Goal: Task Accomplishment & Management: Manage account settings

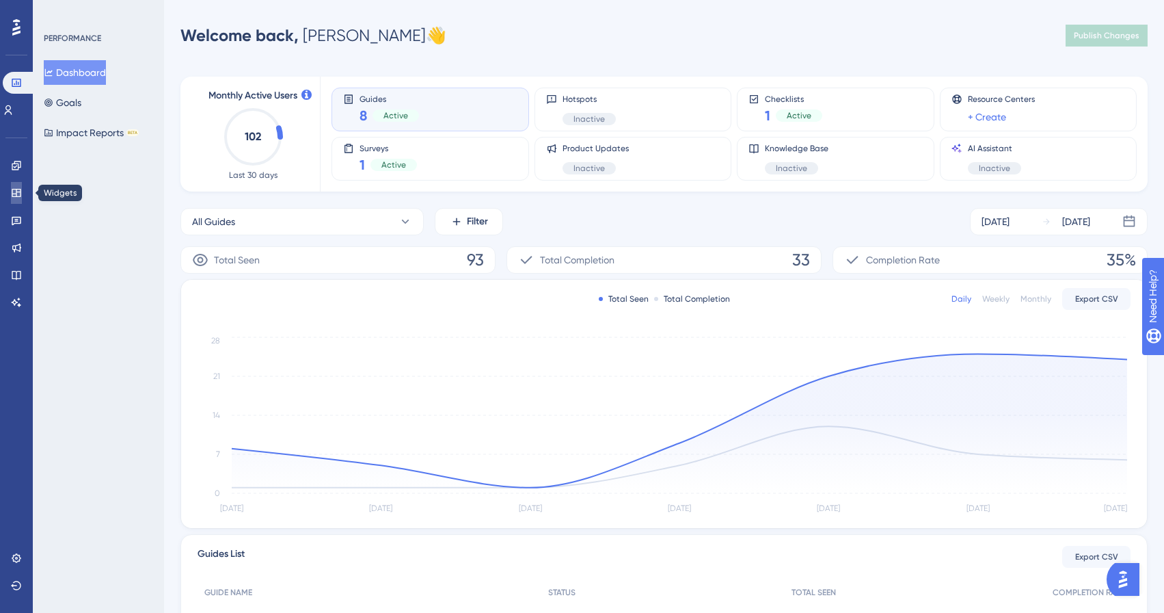
click at [16, 198] on icon at bounding box center [16, 192] width 11 height 11
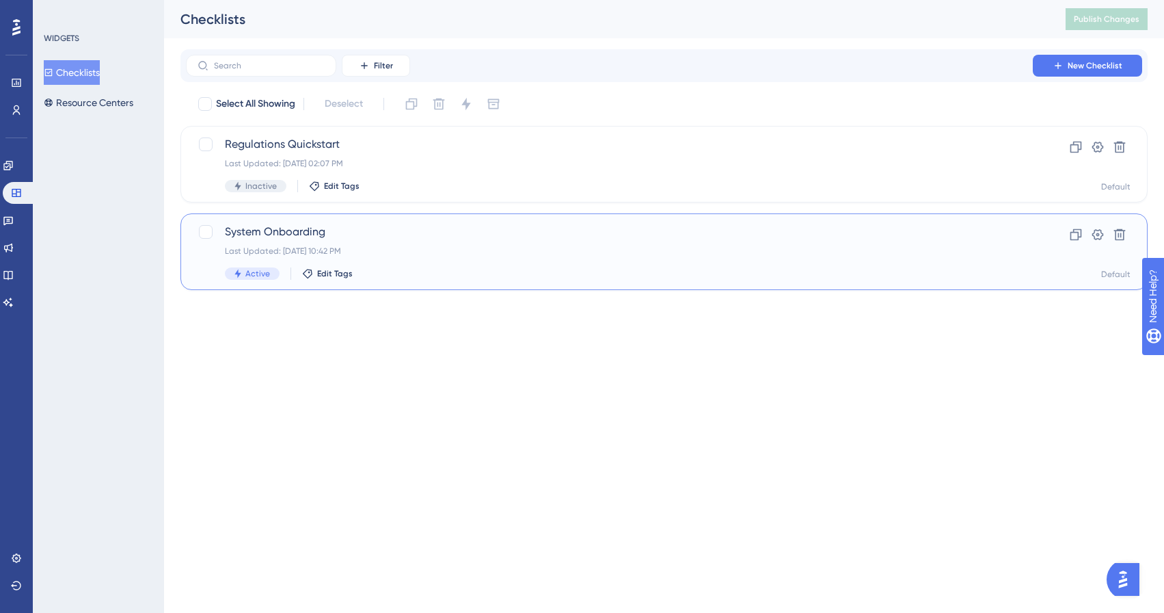
click at [344, 231] on span "System Onboarding" at bounding box center [609, 232] width 769 height 16
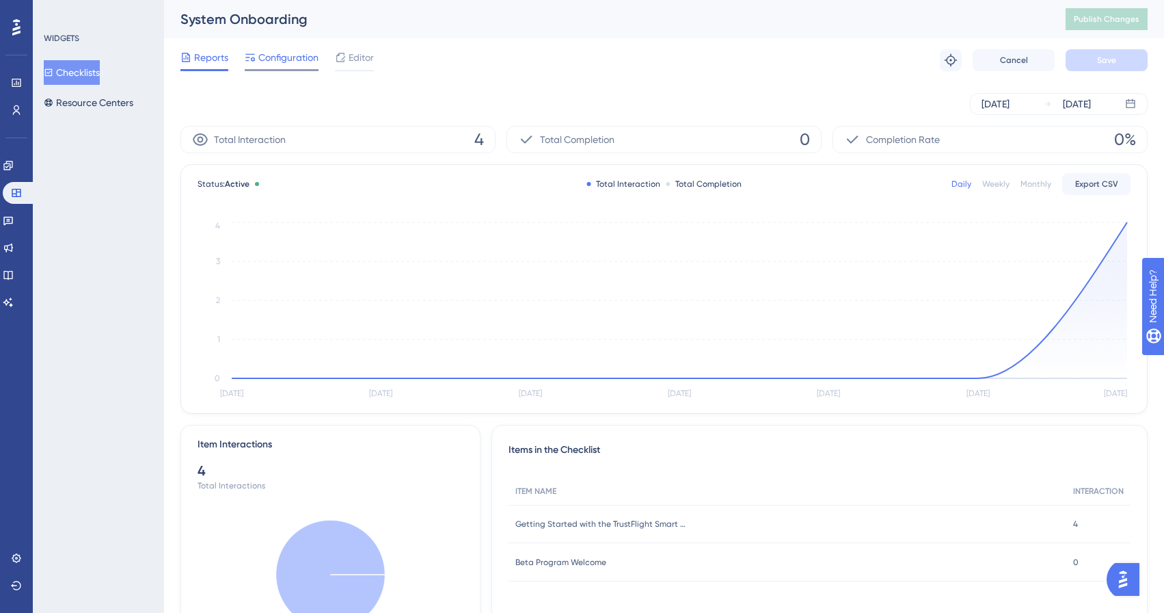
click at [280, 66] on div "Configuration" at bounding box center [282, 60] width 74 height 22
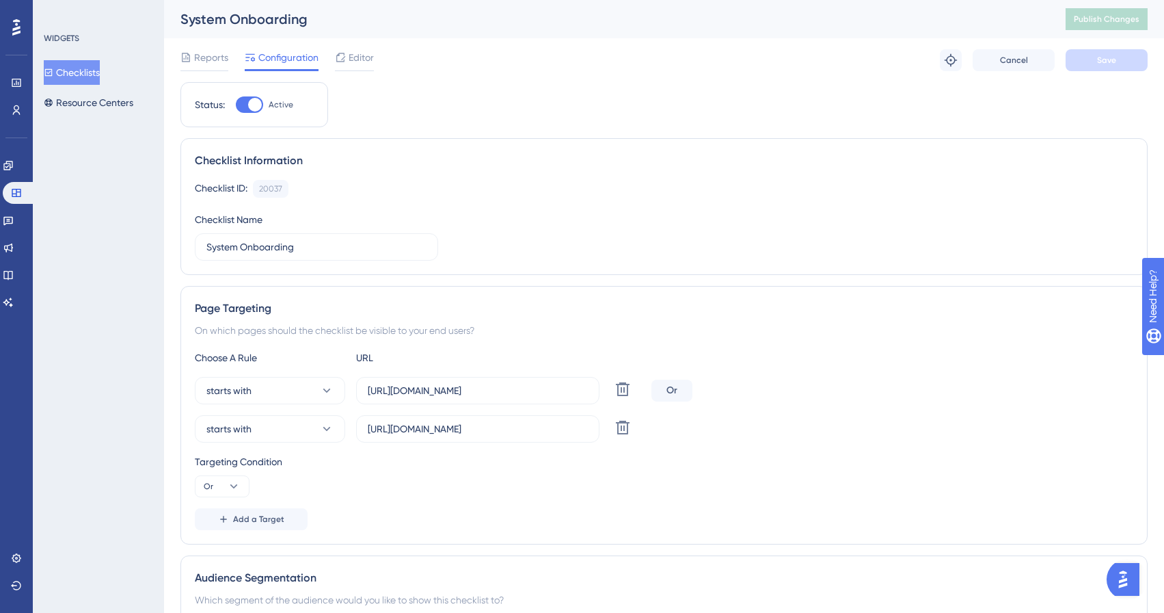
click at [255, 108] on div at bounding box center [255, 105] width 14 height 14
click at [236, 105] on input "Active" at bounding box center [235, 105] width 1 height 1
checkbox input "false"
click at [1104, 55] on span "Save" at bounding box center [1106, 60] width 19 height 11
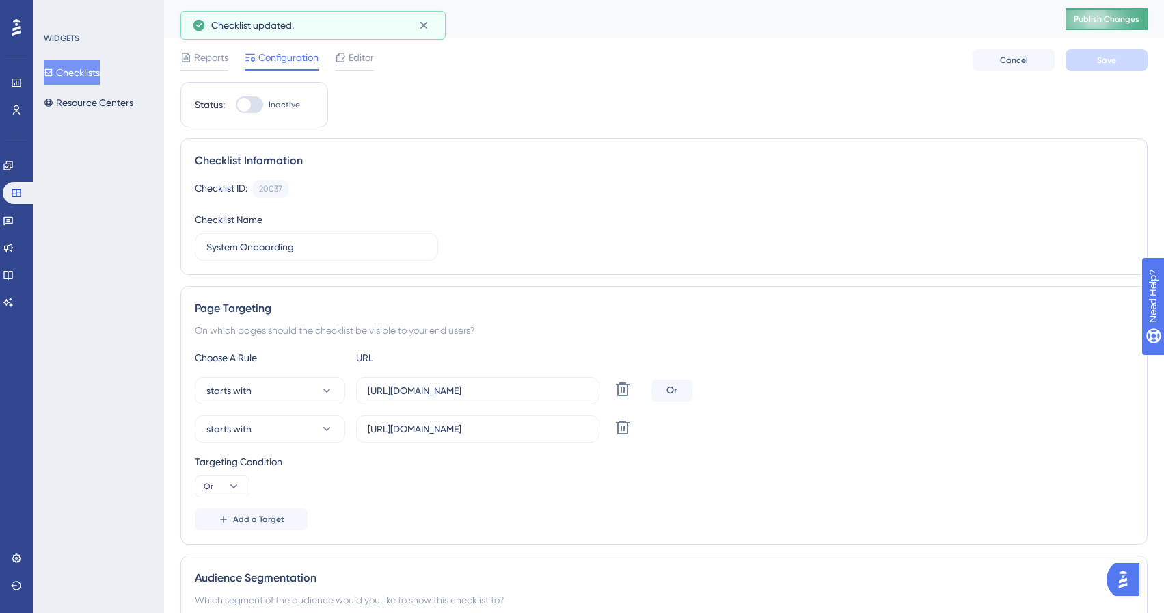
click at [1110, 25] on button "Publish Changes" at bounding box center [1107, 19] width 82 height 22
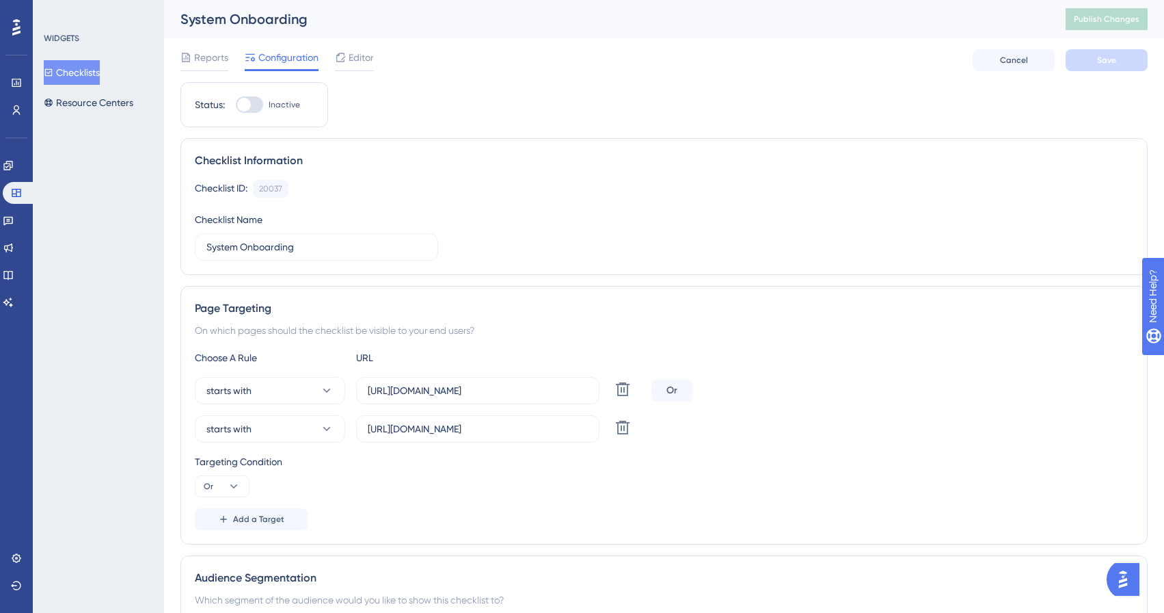
click at [16, 177] on div "Engagement Widgets Feedback Product Updates Knowledge Base AI Assistant" at bounding box center [16, 234] width 27 height 159
click at [14, 160] on icon at bounding box center [8, 165] width 11 height 11
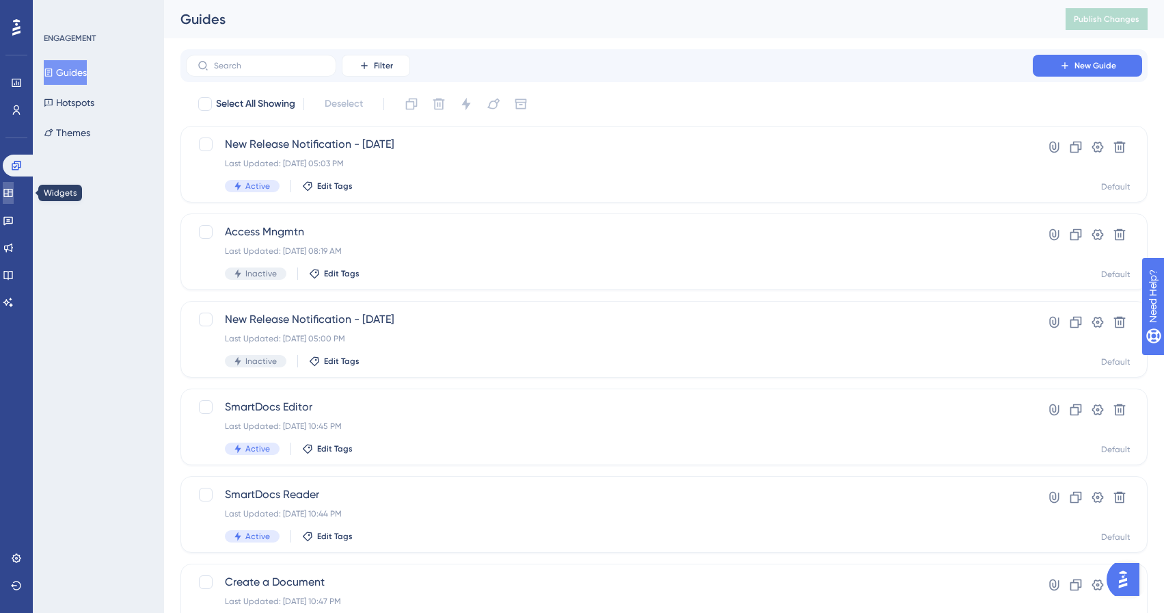
click at [12, 193] on icon at bounding box center [7, 193] width 9 height 8
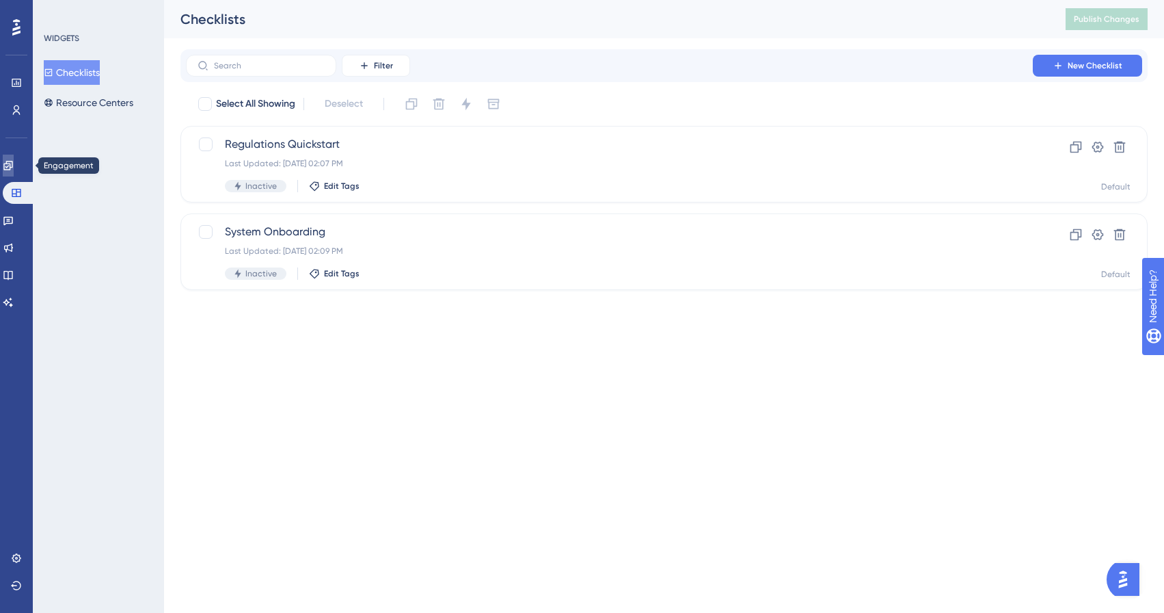
click at [14, 159] on link at bounding box center [8, 166] width 11 height 22
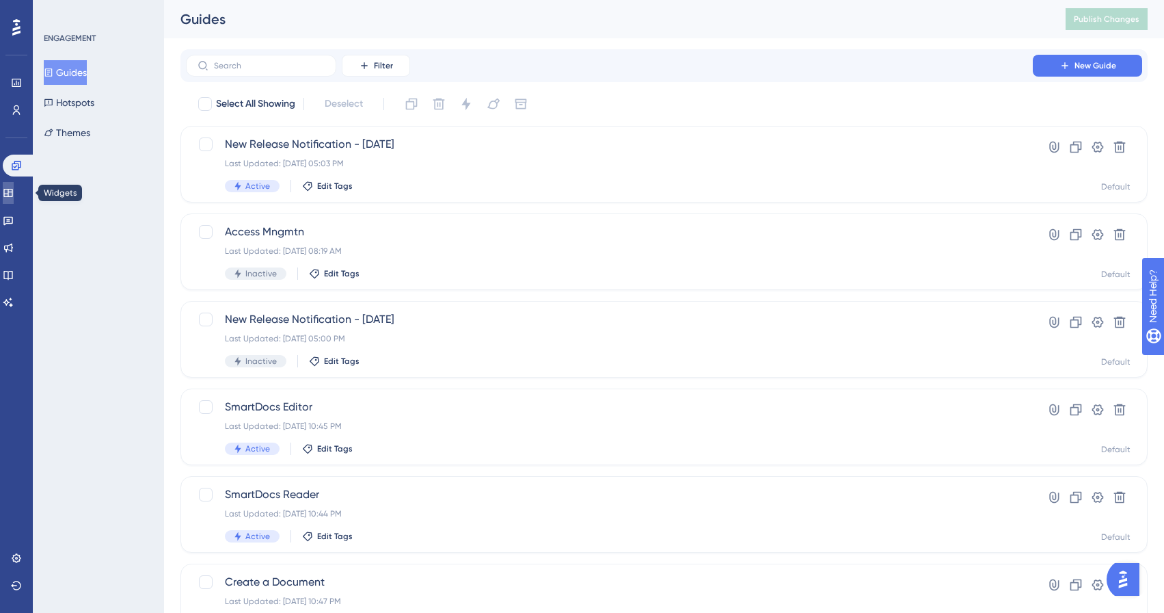
click at [14, 191] on icon at bounding box center [8, 192] width 11 height 11
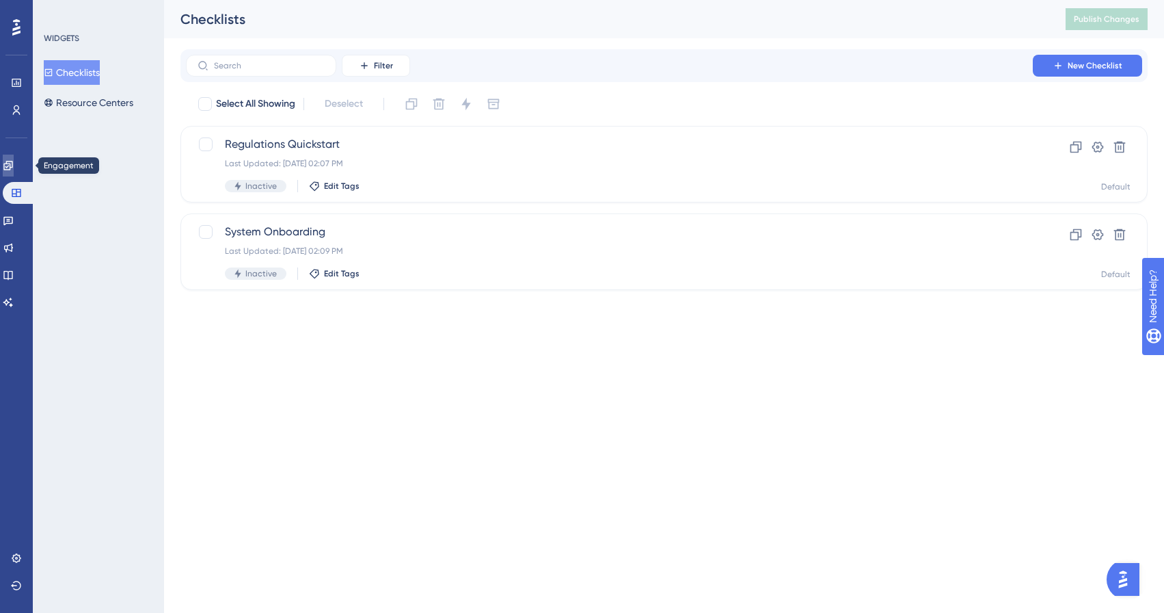
click at [7, 162] on link at bounding box center [8, 166] width 11 height 22
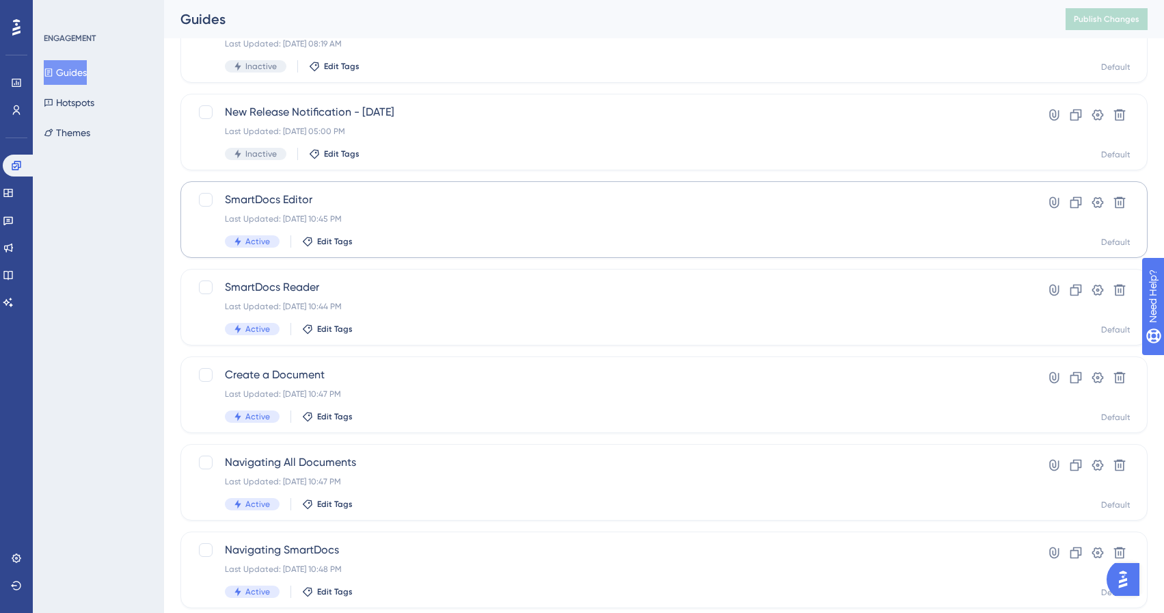
scroll to position [220, 0]
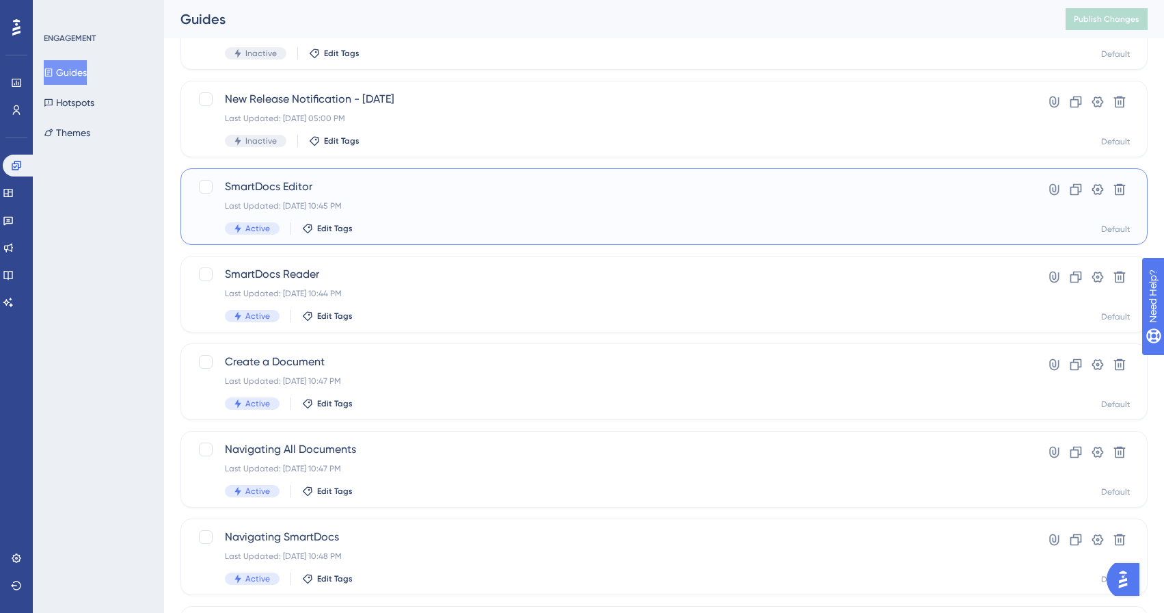
click at [988, 204] on div "Last Updated: [DATE] 10:45 PM" at bounding box center [609, 205] width 769 height 11
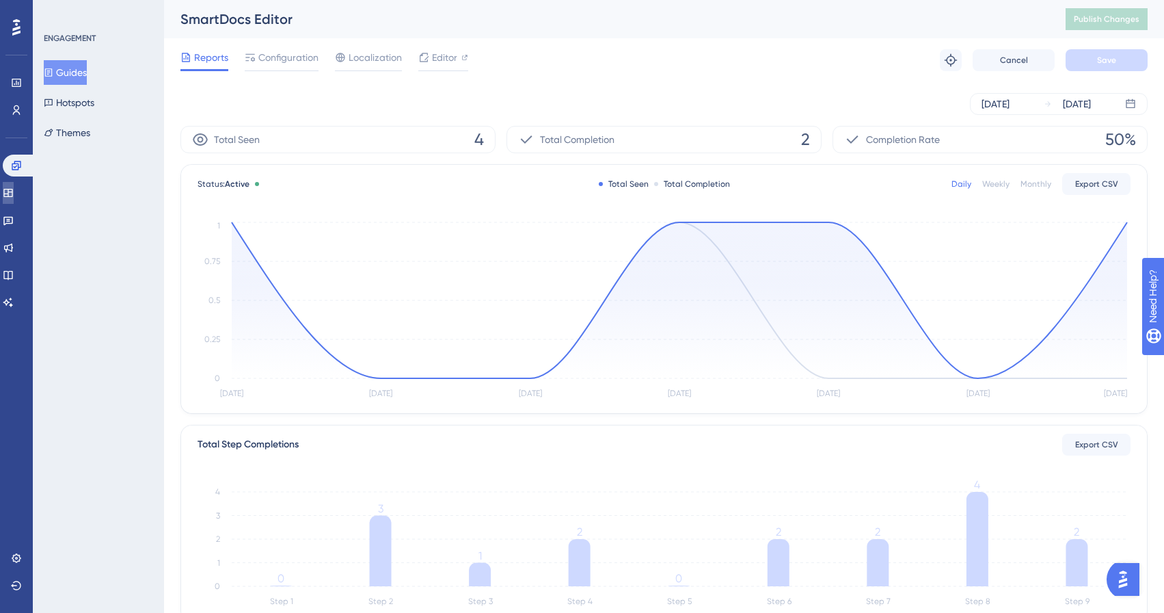
click at [14, 199] on link at bounding box center [8, 193] width 11 height 22
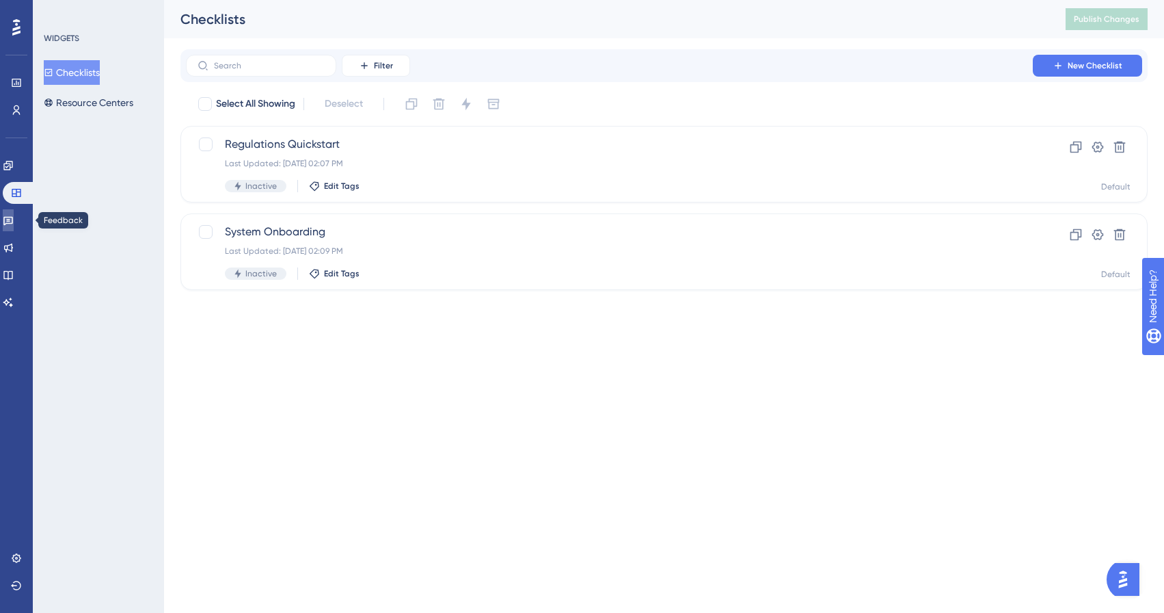
click at [13, 223] on icon at bounding box center [8, 221] width 10 height 9
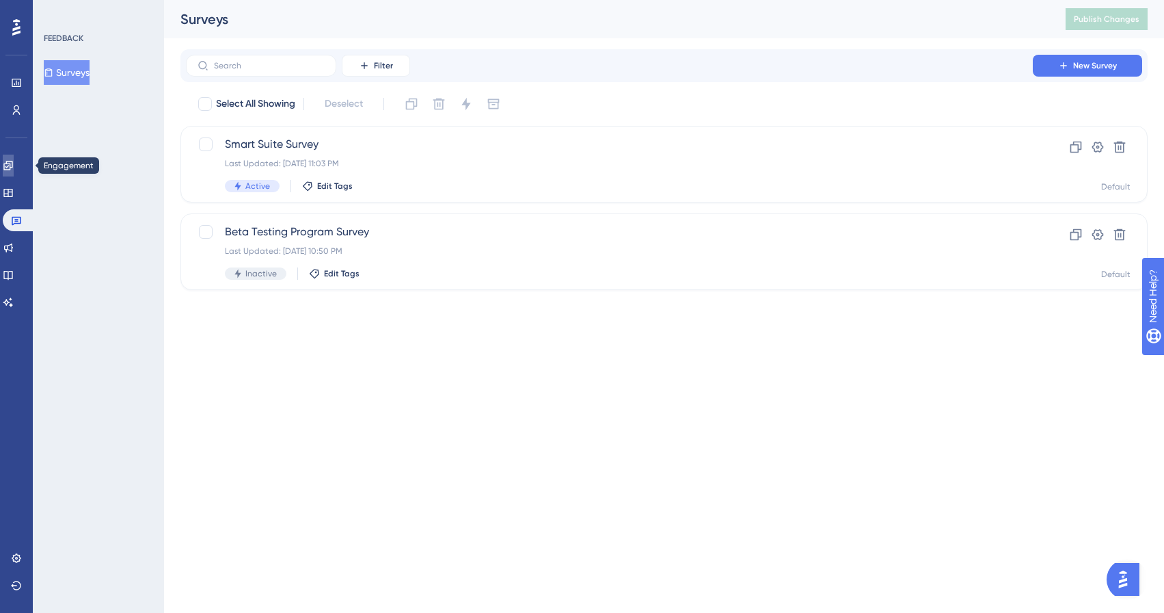
click at [12, 170] on icon at bounding box center [7, 165] width 9 height 9
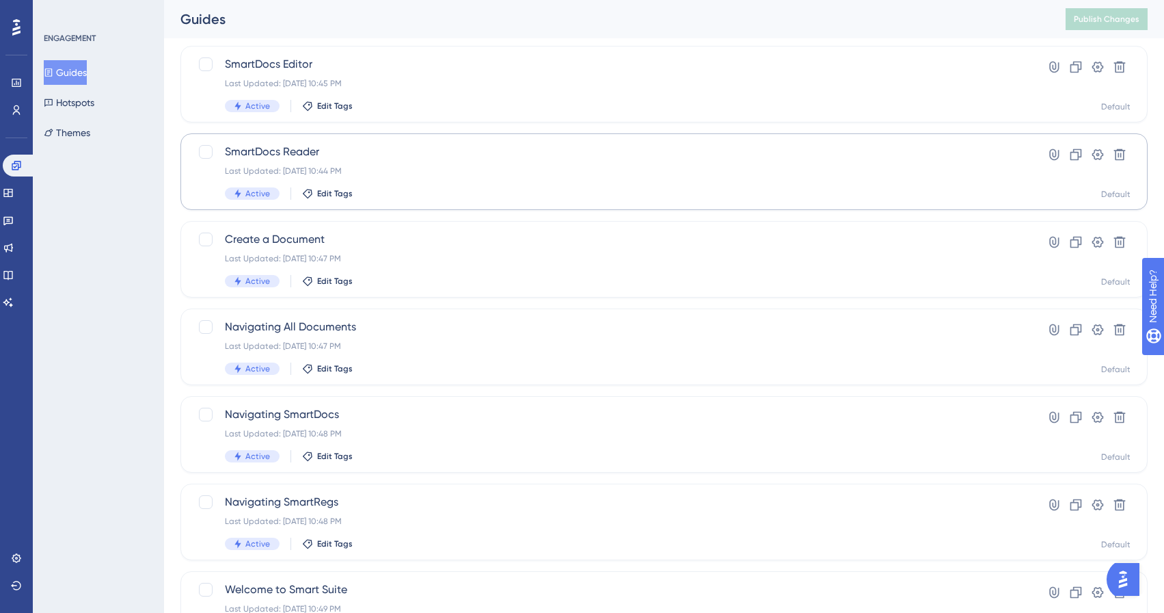
scroll to position [449, 0]
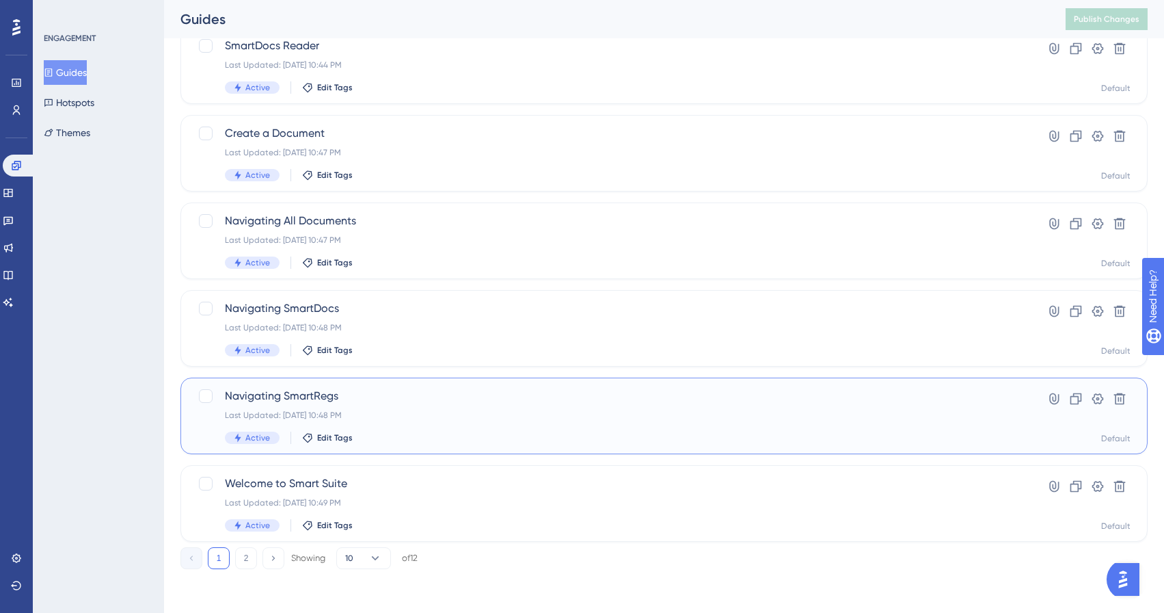
click at [697, 384] on div "Navigating SmartRegs Last Updated: [DATE] 10:48 PM Active Edit Tags Hyperlink C…" at bounding box center [665, 415] width 968 height 77
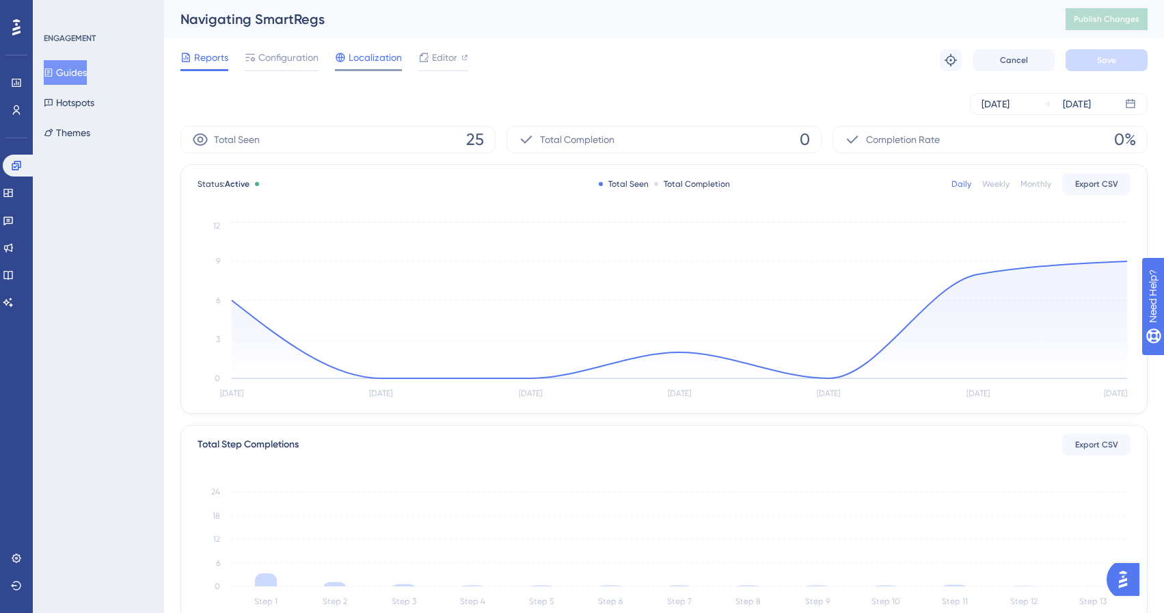
click at [377, 62] on span "Localization" at bounding box center [375, 57] width 53 height 16
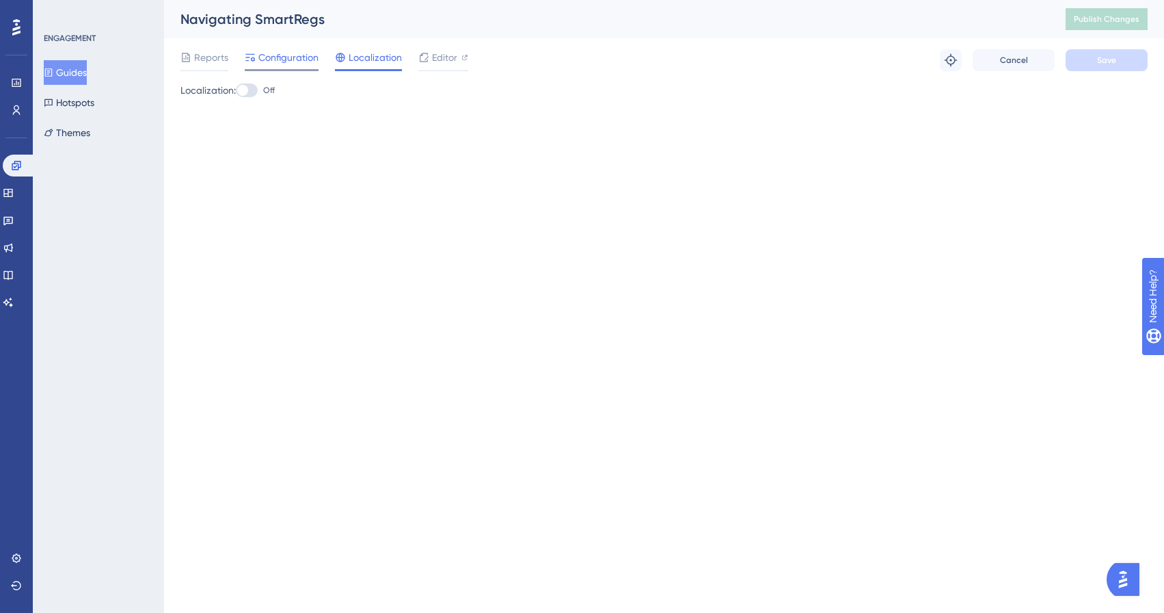
click at [276, 53] on span "Configuration" at bounding box center [288, 57] width 60 height 16
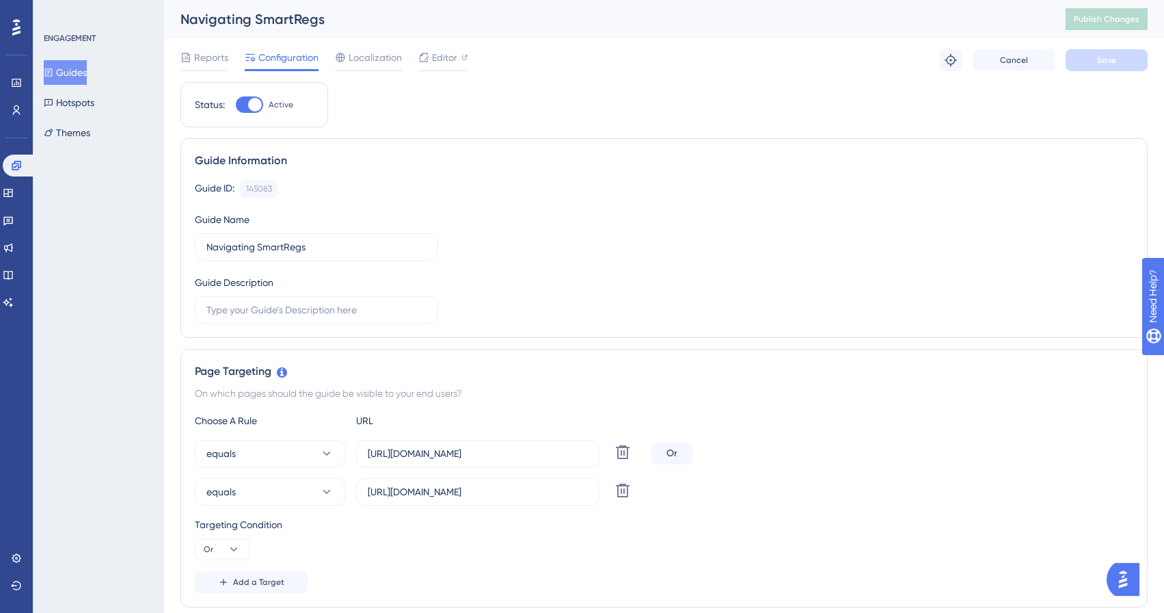
click at [256, 111] on div at bounding box center [255, 105] width 14 height 14
click at [236, 105] on input "Active" at bounding box center [235, 105] width 1 height 1
checkbox input "false"
click at [1107, 57] on span "Save" at bounding box center [1106, 60] width 19 height 11
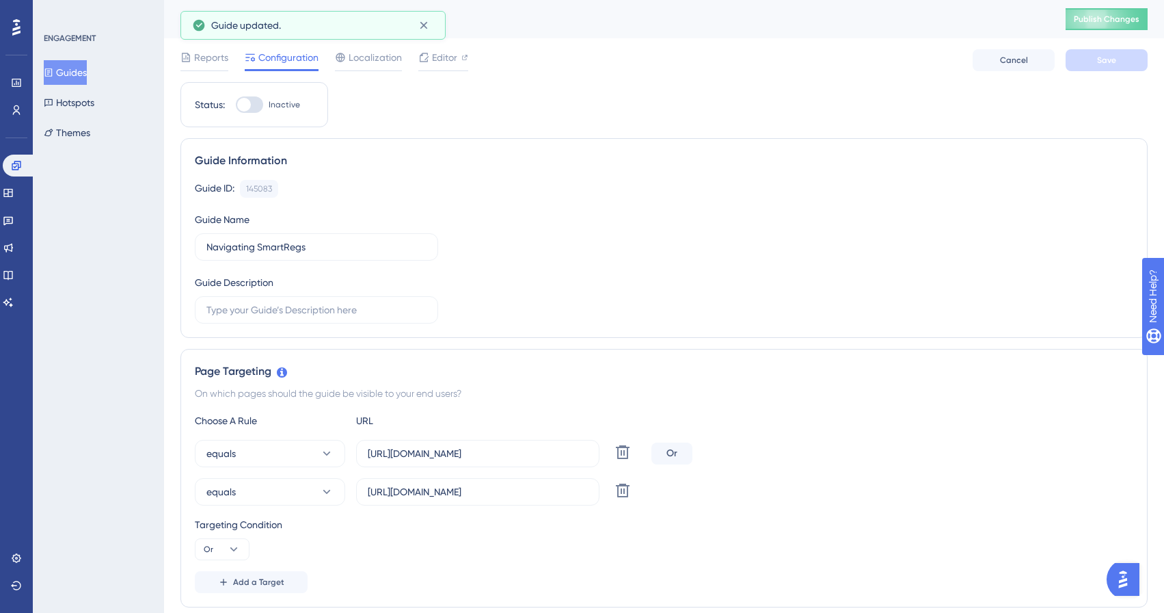
click at [77, 76] on button "Guides" at bounding box center [65, 72] width 43 height 25
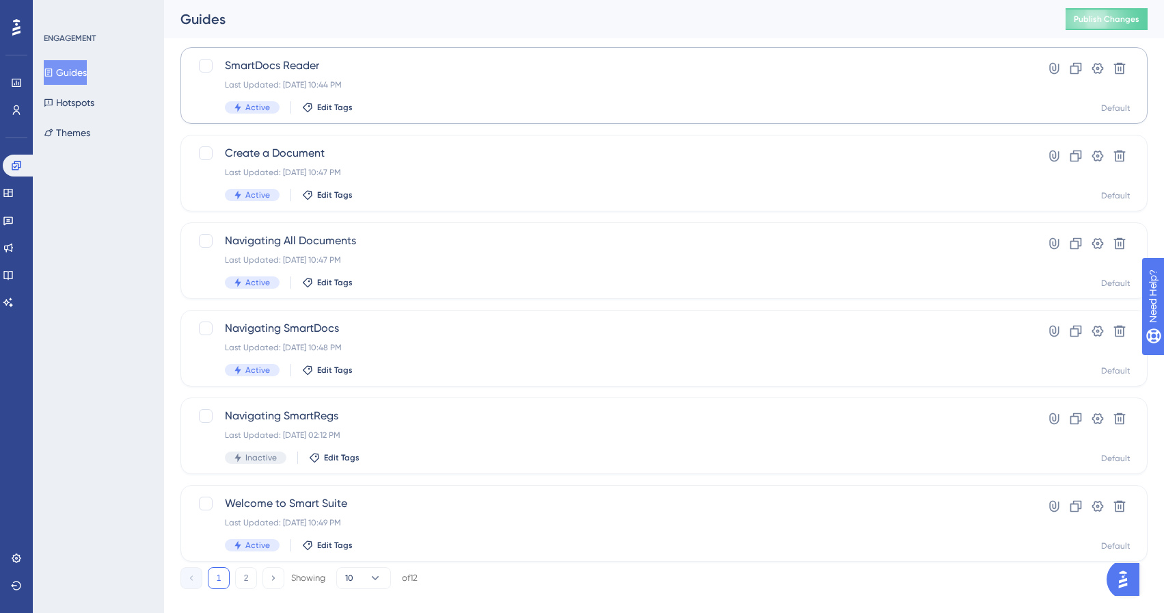
scroll to position [449, 0]
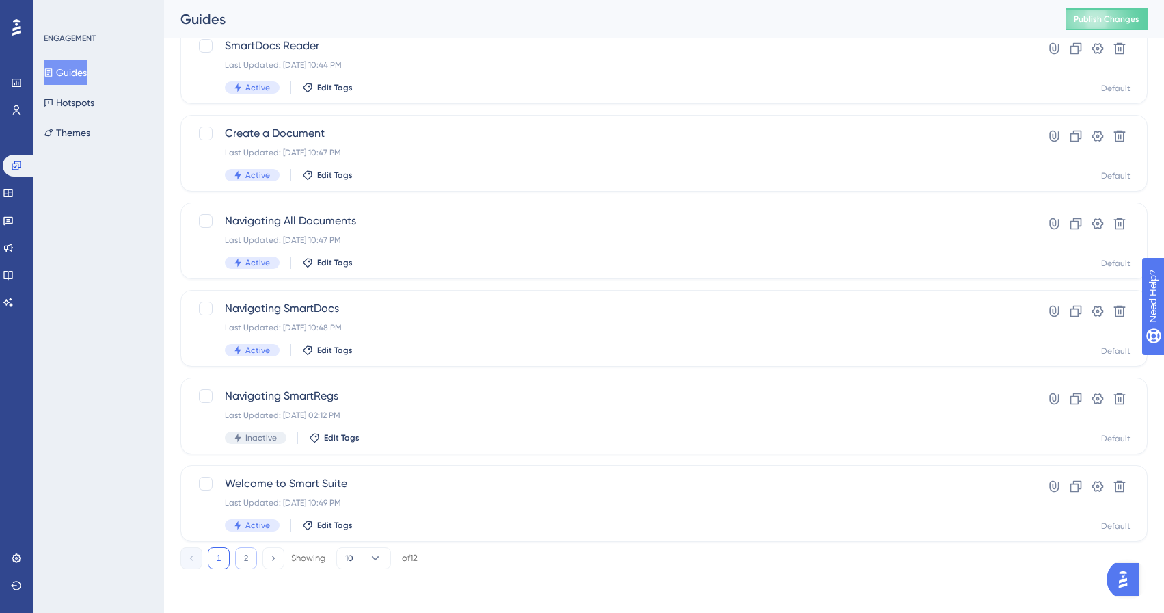
click at [239, 559] on button "2" at bounding box center [246, 558] width 22 height 22
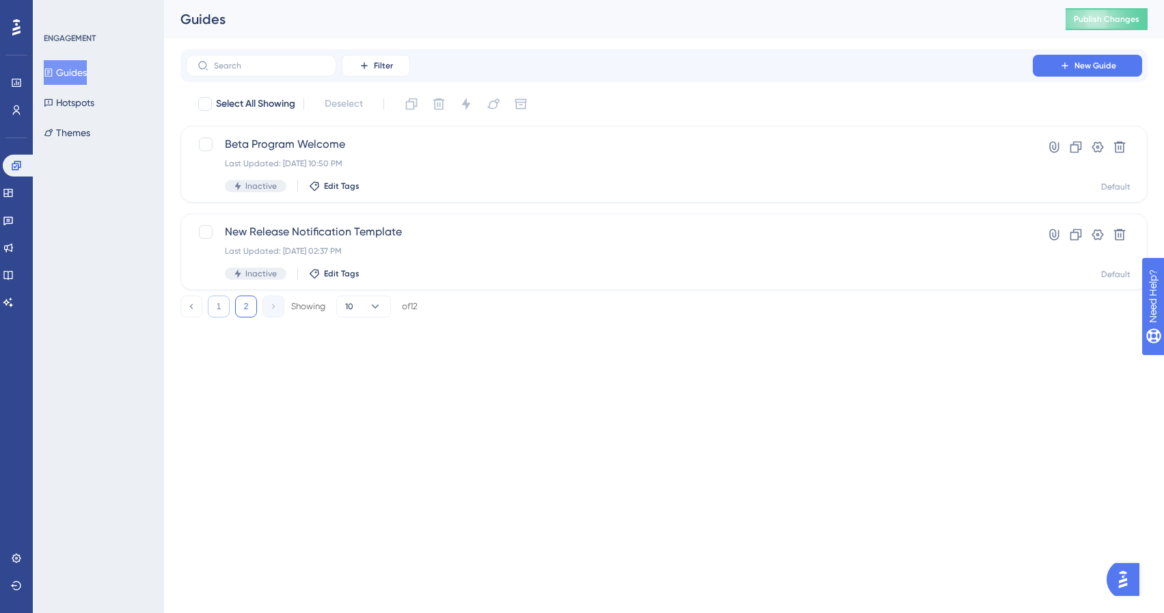
click at [223, 308] on button "1" at bounding box center [219, 306] width 22 height 22
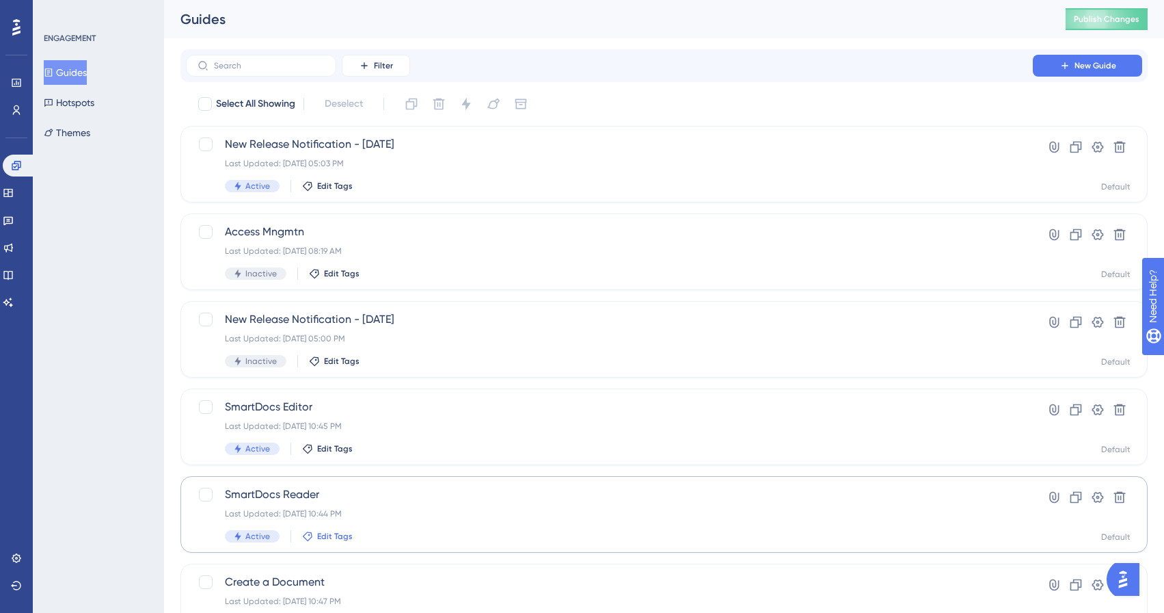
scroll to position [449, 0]
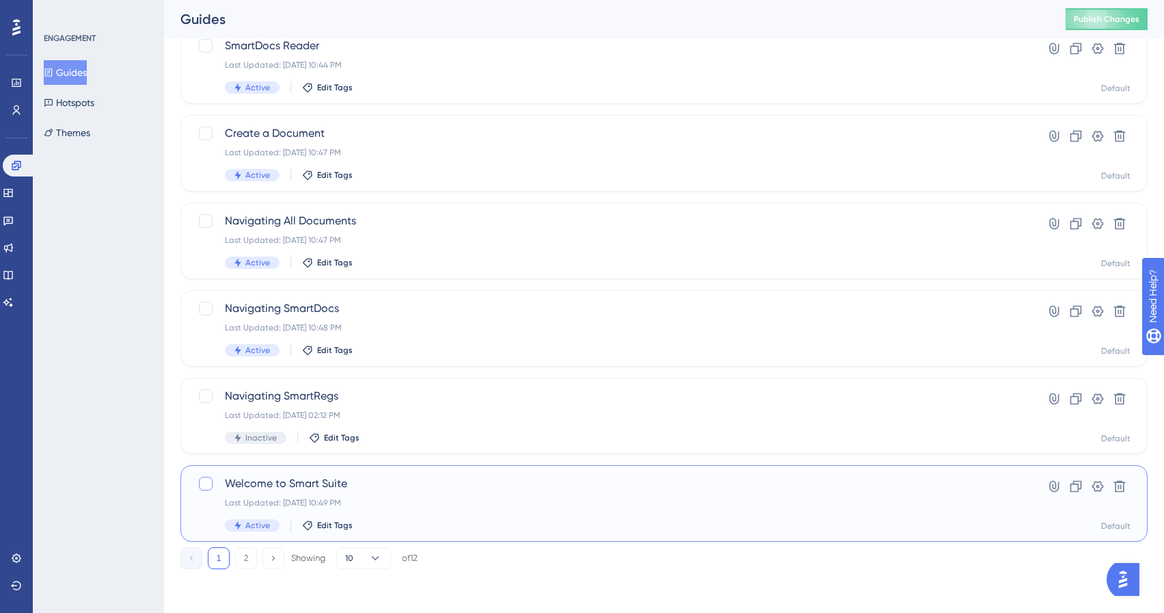
click at [198, 483] on div at bounding box center [206, 483] width 16 height 16
checkbox input "true"
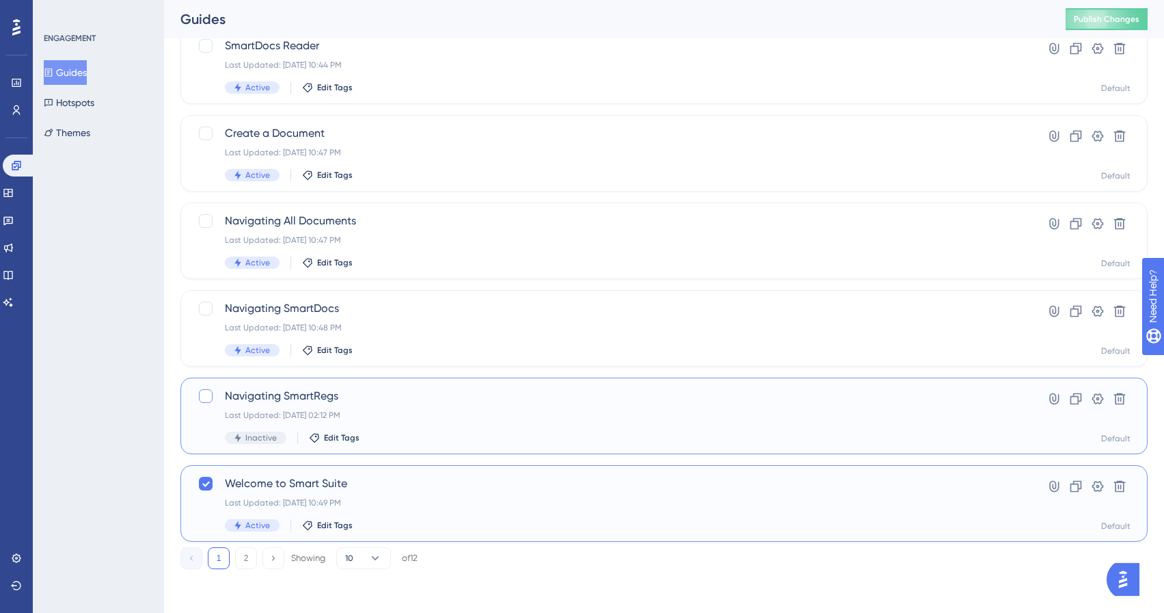
click at [206, 391] on div at bounding box center [206, 396] width 14 height 14
checkbox input "true"
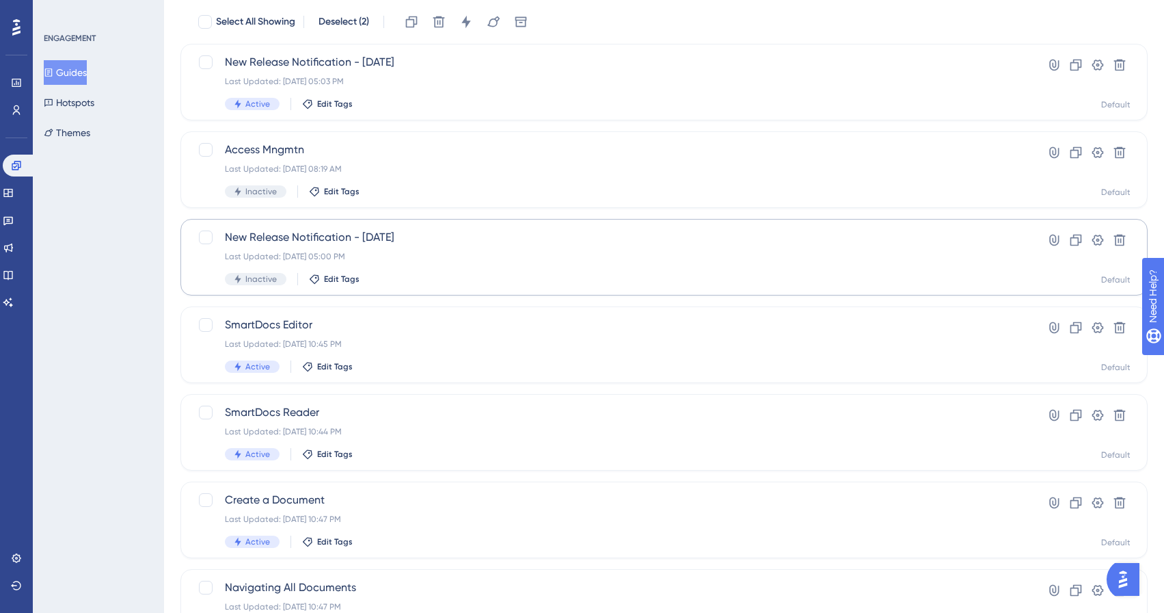
scroll to position [176, 0]
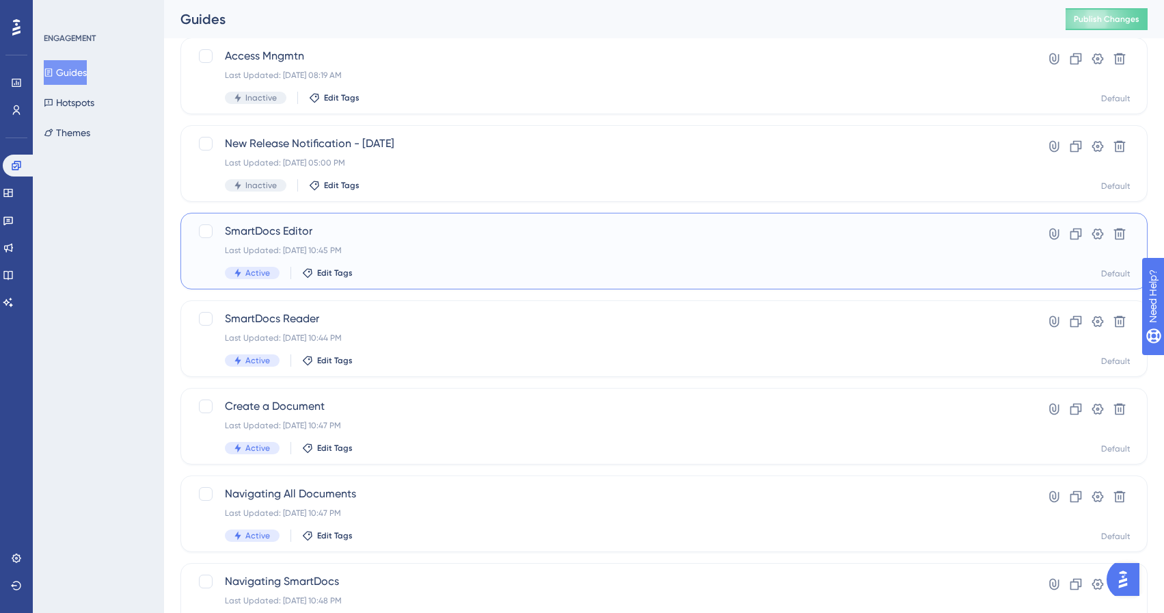
click at [388, 258] on div "SmartDocs Editor Last Updated: [DATE] 10:45 PM Active Edit Tags" at bounding box center [609, 251] width 769 height 56
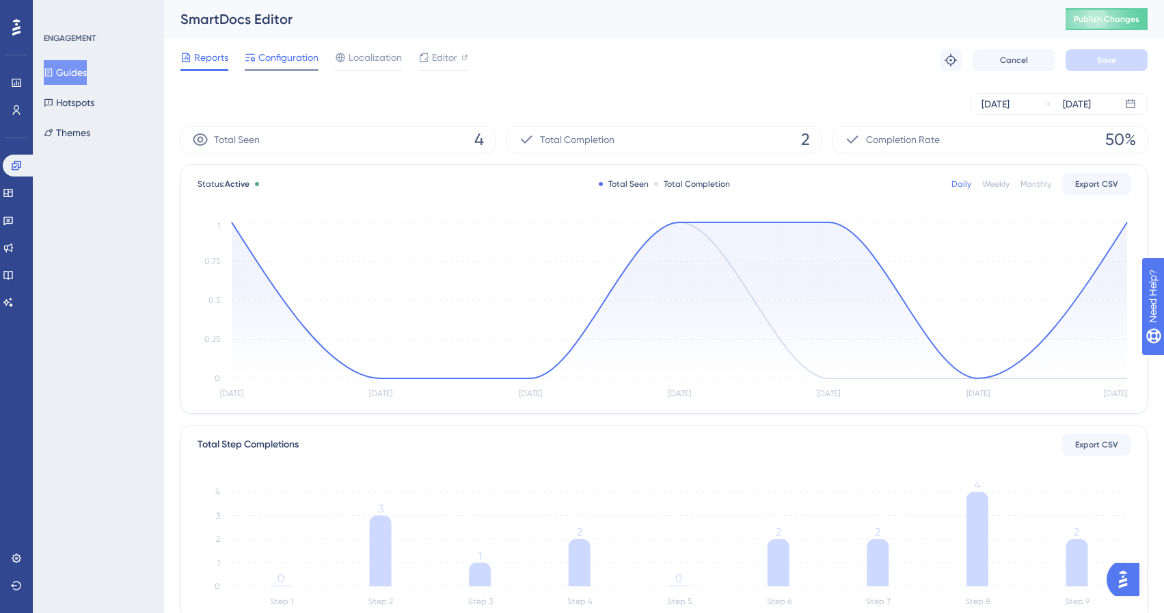
click at [306, 64] on span "Configuration" at bounding box center [288, 57] width 60 height 16
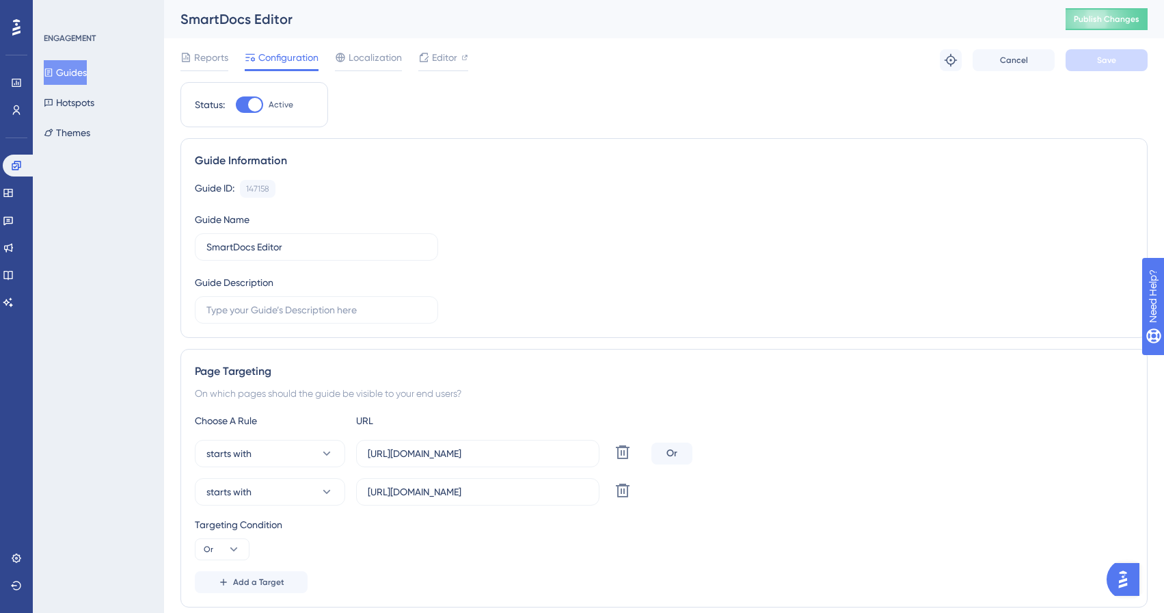
click at [249, 109] on div at bounding box center [249, 104] width 27 height 16
click at [236, 105] on input "Active" at bounding box center [235, 105] width 1 height 1
checkbox input "false"
click at [1084, 61] on button "Save" at bounding box center [1107, 60] width 82 height 22
click at [84, 79] on button "Guides" at bounding box center [65, 72] width 43 height 25
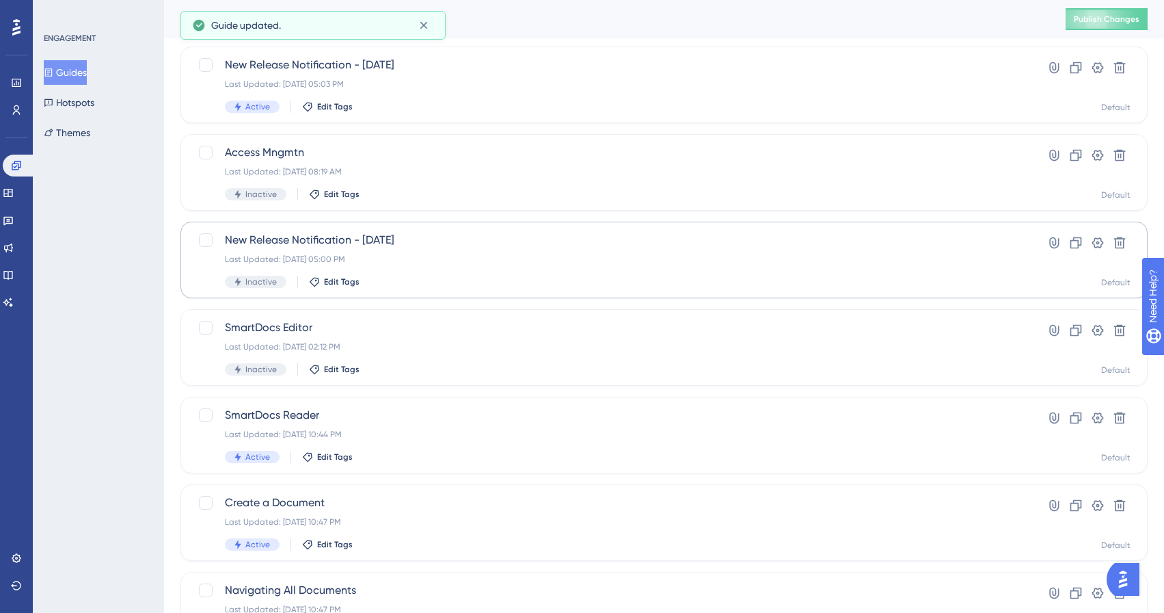
scroll to position [123, 0]
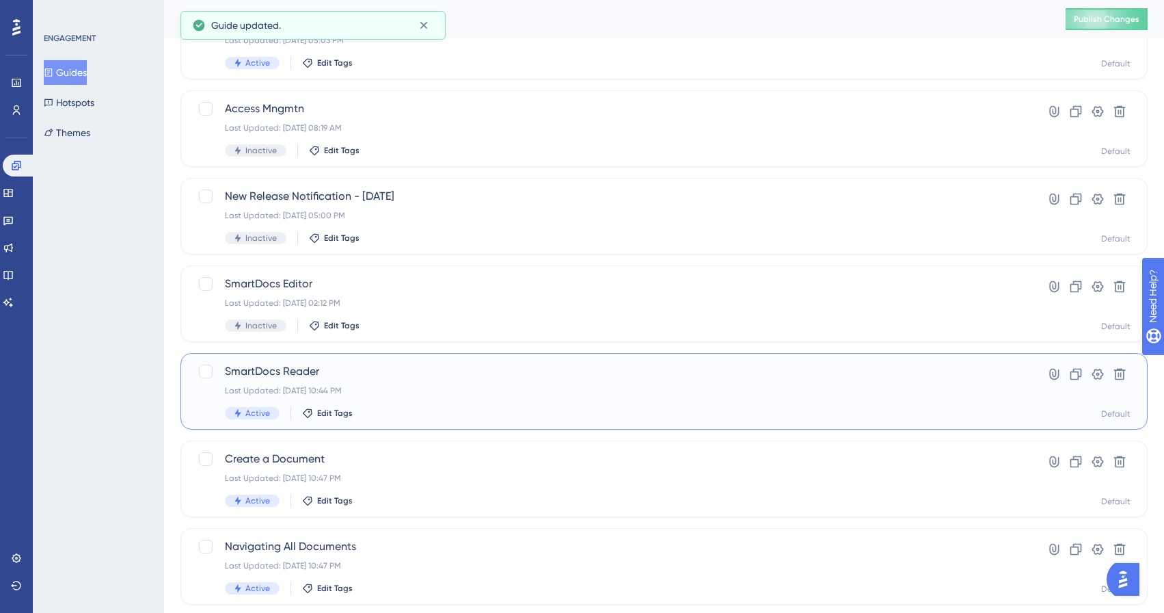
click at [303, 389] on div "Last Updated: [DATE] 10:44 PM" at bounding box center [609, 390] width 769 height 11
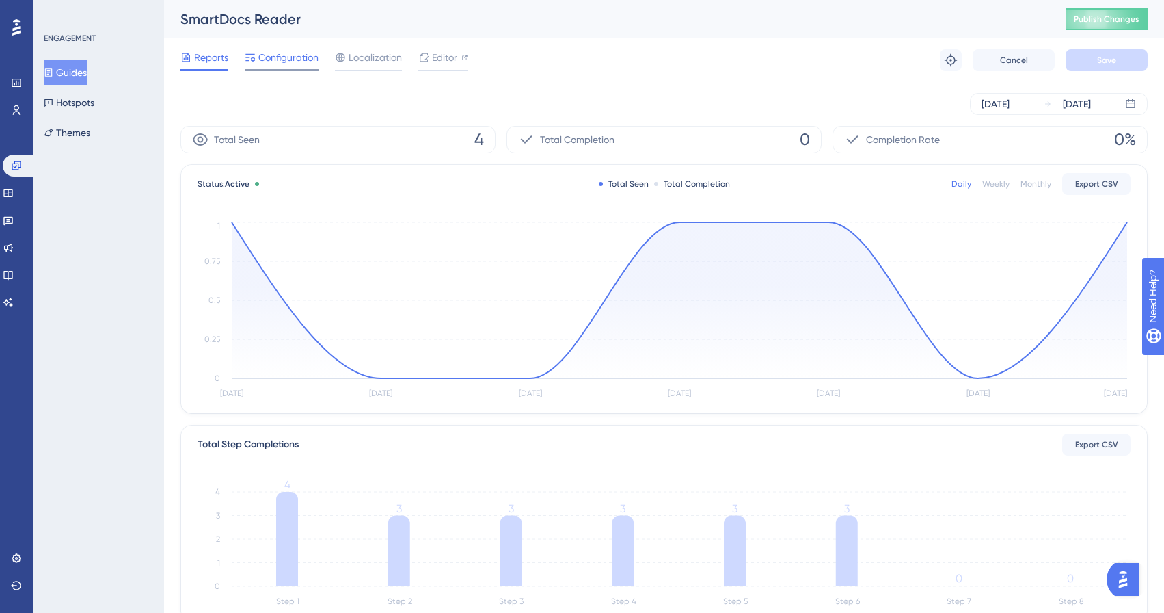
click at [276, 56] on span "Configuration" at bounding box center [288, 57] width 60 height 16
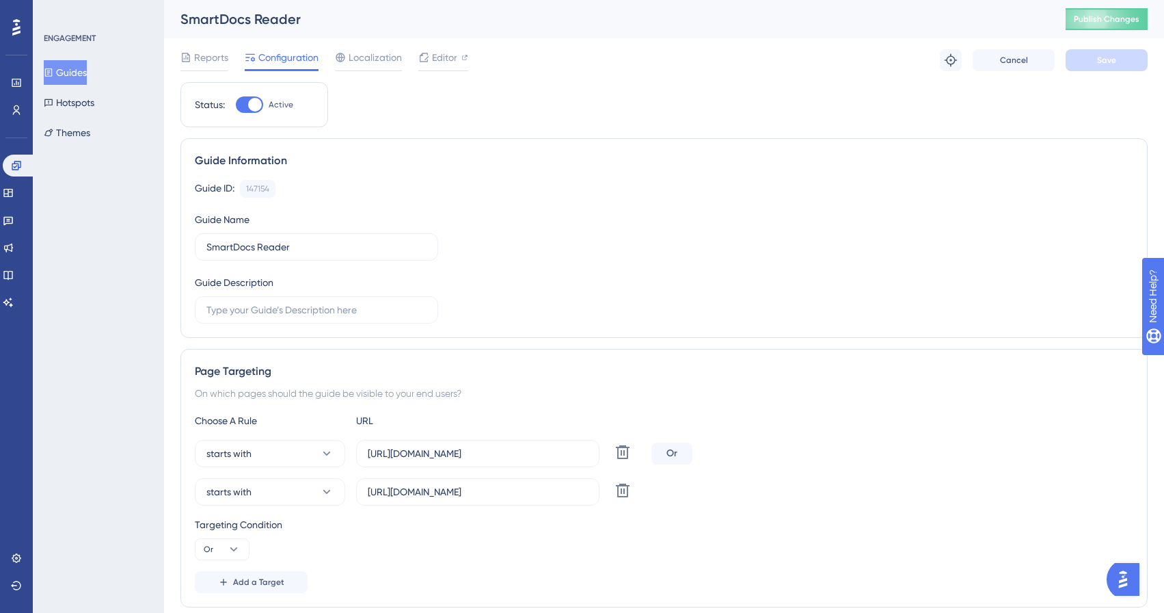
click at [258, 103] on div at bounding box center [255, 105] width 14 height 14
click at [236, 105] on input "Active" at bounding box center [235, 105] width 1 height 1
checkbox input "false"
click at [1082, 63] on button "Save" at bounding box center [1107, 60] width 82 height 22
click at [84, 72] on button "Guides" at bounding box center [65, 72] width 43 height 25
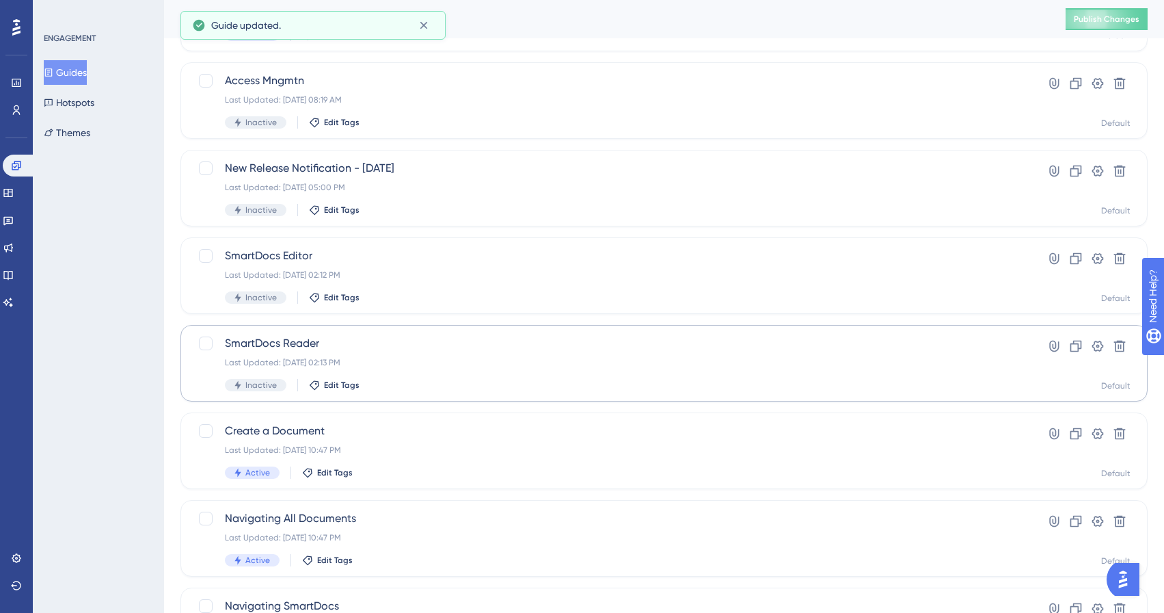
scroll to position [176, 0]
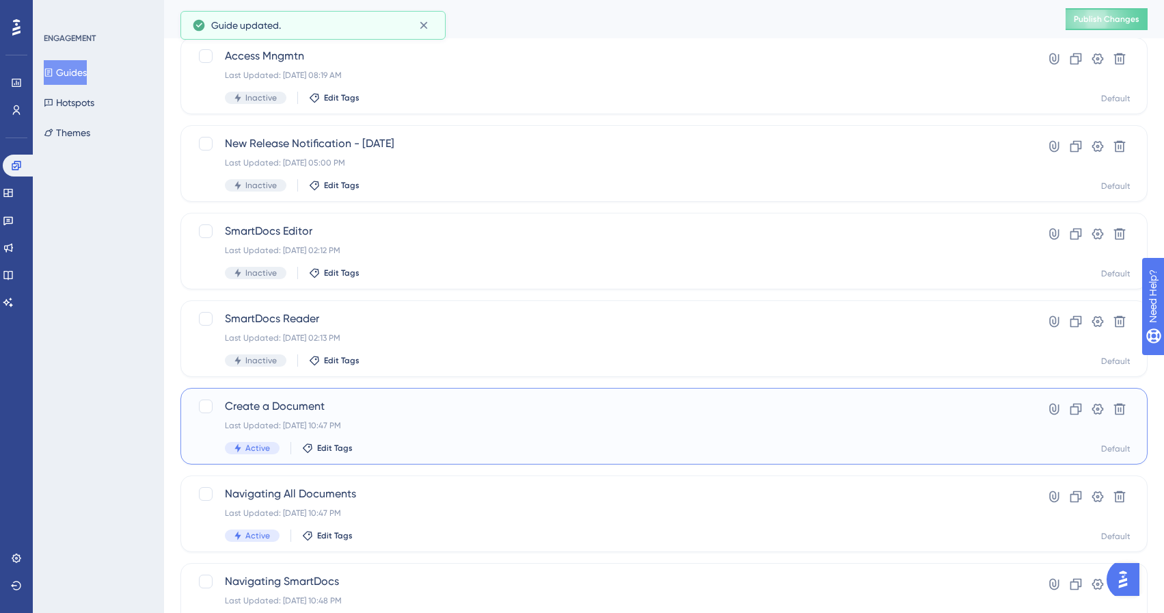
click at [262, 414] on div "Create a Document Last Updated: [DATE] 10:47 PM Active Edit Tags" at bounding box center [609, 426] width 769 height 56
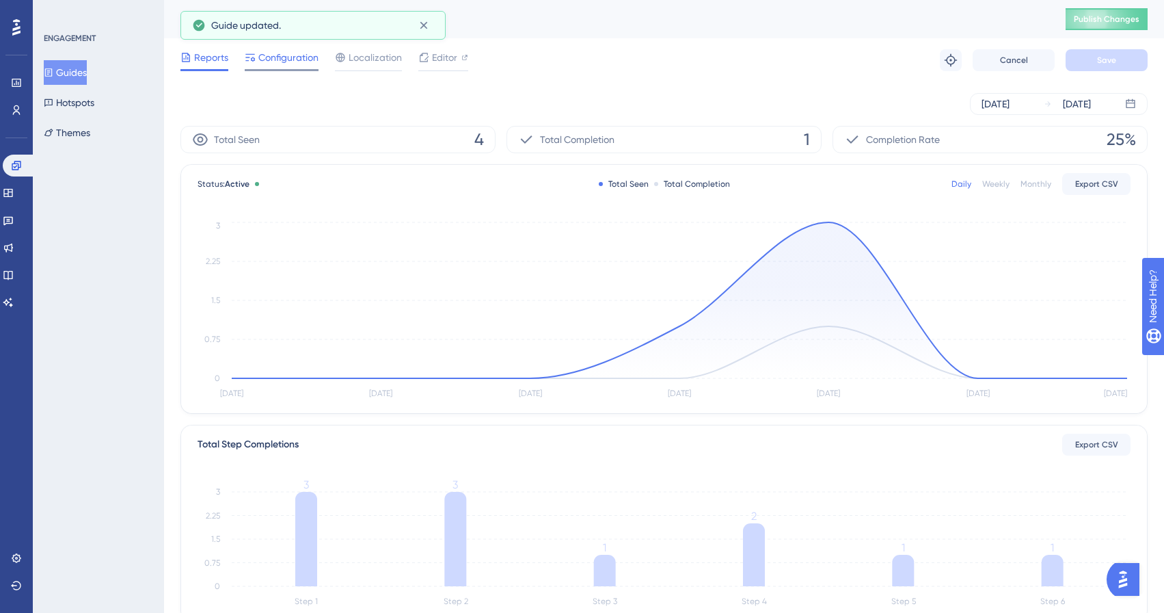
click at [283, 58] on span "Configuration" at bounding box center [288, 57] width 60 height 16
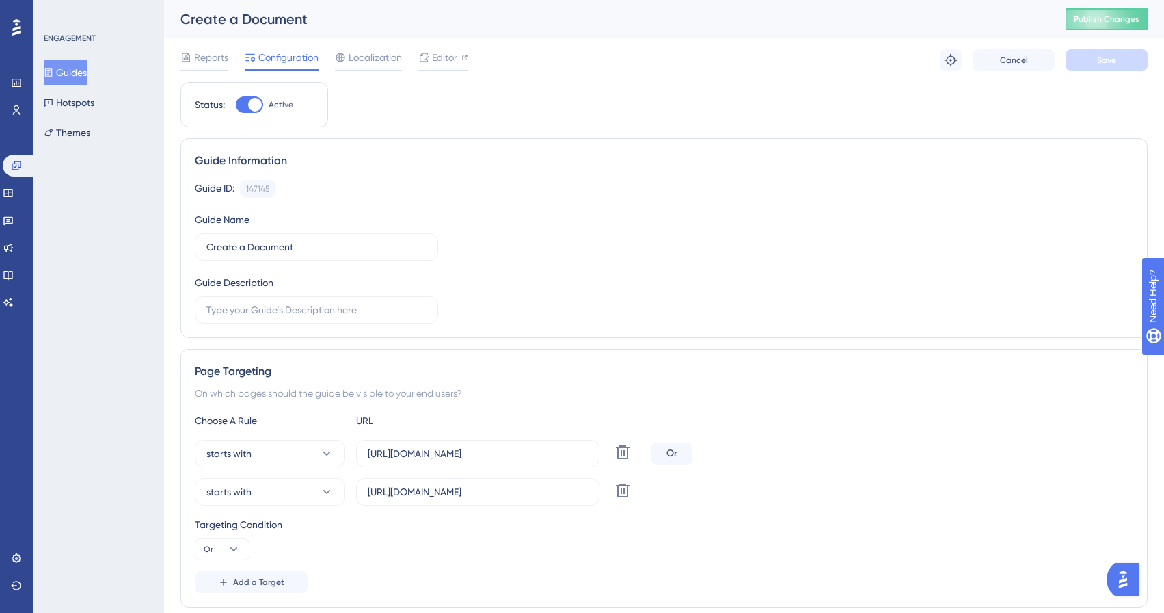
click at [258, 107] on div at bounding box center [255, 105] width 14 height 14
click at [236, 105] on input "Active" at bounding box center [235, 105] width 1 height 1
checkbox input "false"
click at [1110, 66] on button "Save" at bounding box center [1107, 60] width 82 height 22
click at [83, 76] on button "Guides" at bounding box center [65, 72] width 43 height 25
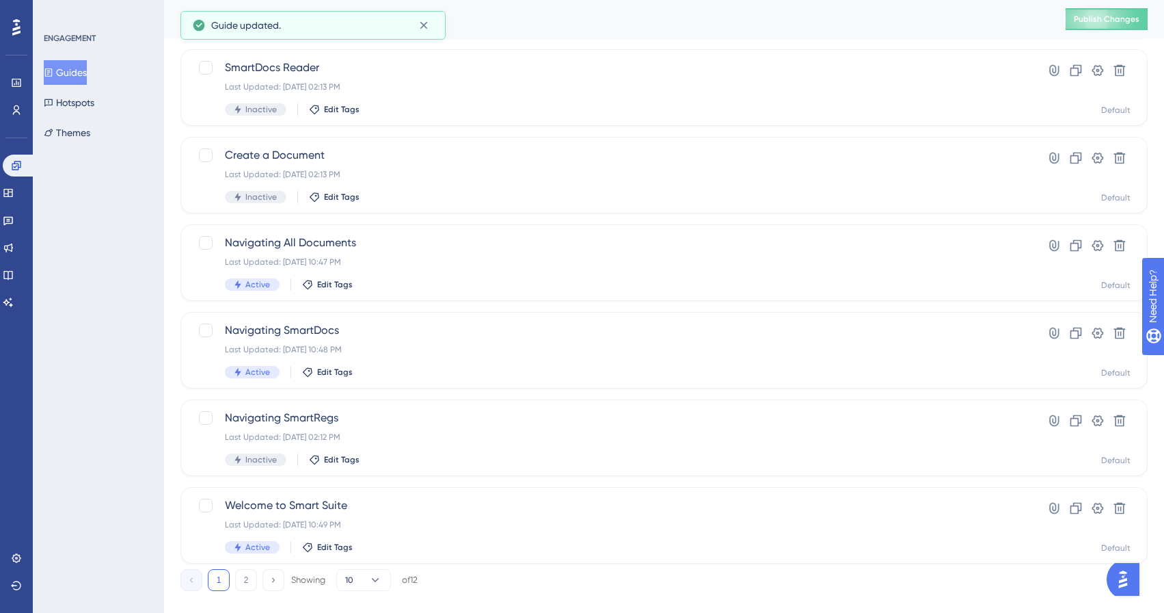
scroll to position [449, 0]
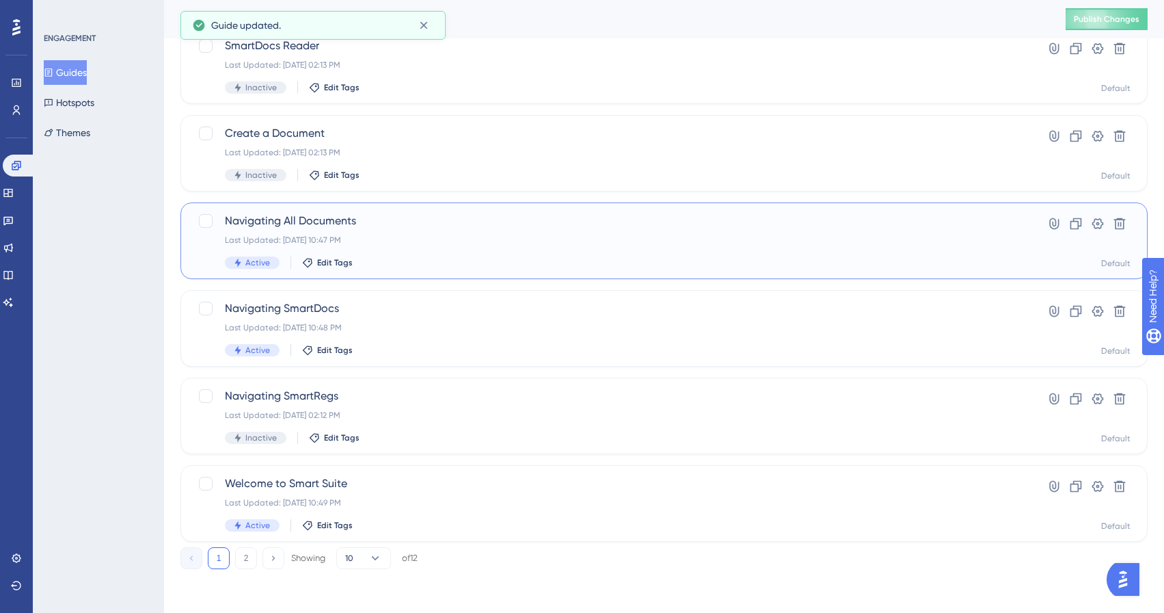
click at [278, 222] on span "Navigating All Documents" at bounding box center [609, 221] width 769 height 16
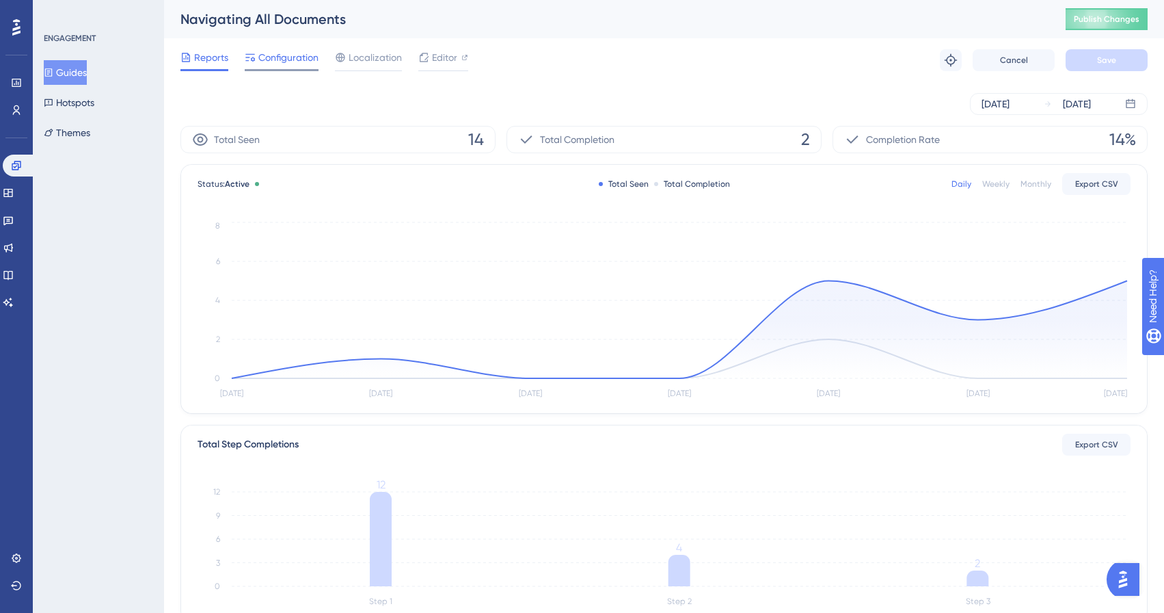
click at [287, 52] on span "Configuration" at bounding box center [288, 57] width 60 height 16
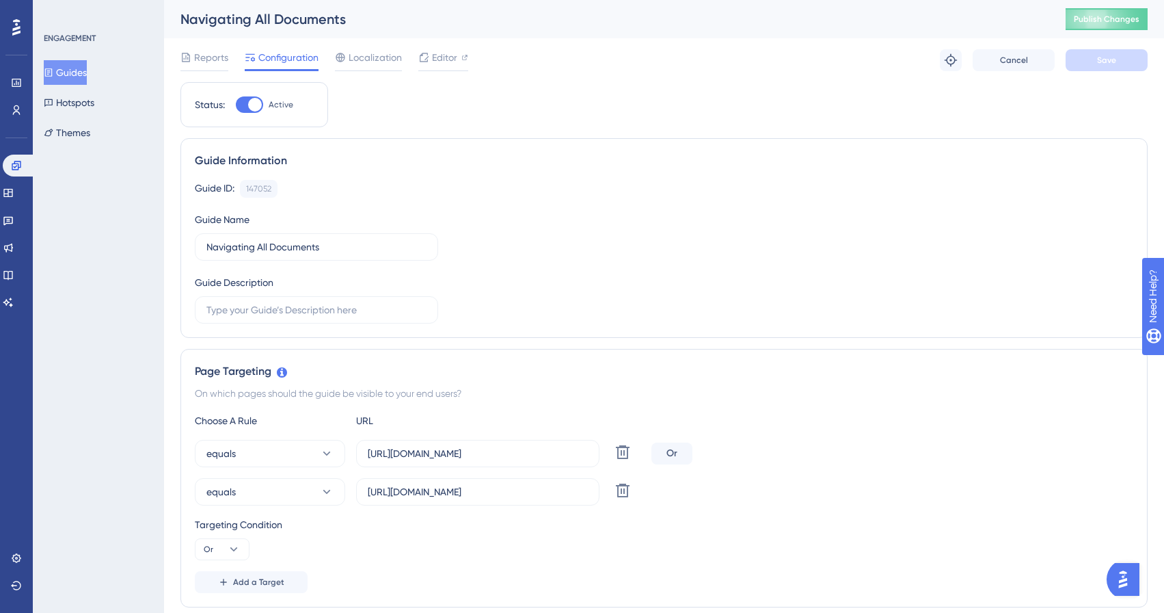
click at [256, 104] on div at bounding box center [255, 105] width 14 height 14
click at [236, 105] on input "Active" at bounding box center [235, 105] width 1 height 1
checkbox input "false"
click at [1090, 73] on div "Reports Configuration Localization Editor Cancel Save" at bounding box center [665, 60] width 968 height 44
click at [1110, 64] on span "Save" at bounding box center [1106, 60] width 19 height 11
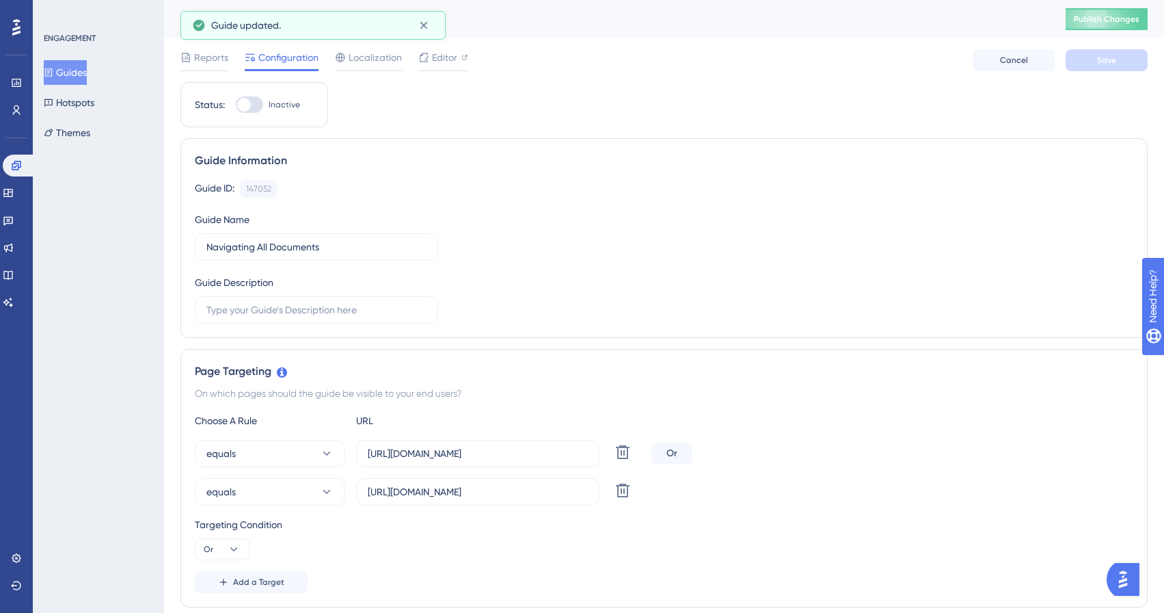
click at [79, 73] on button "Guides" at bounding box center [65, 72] width 43 height 25
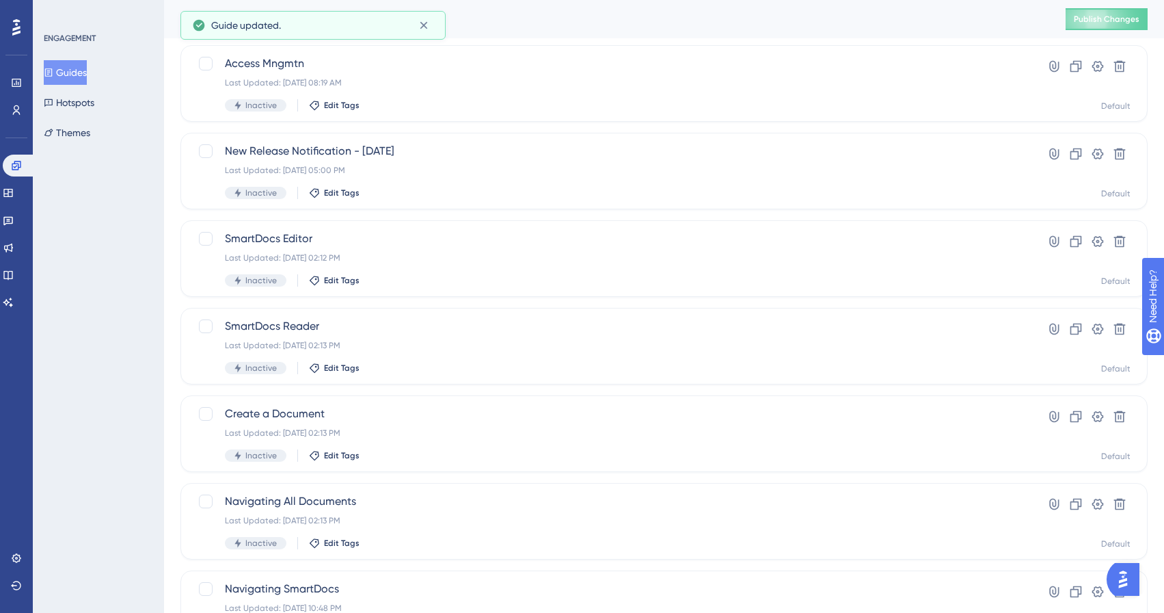
scroll to position [449, 0]
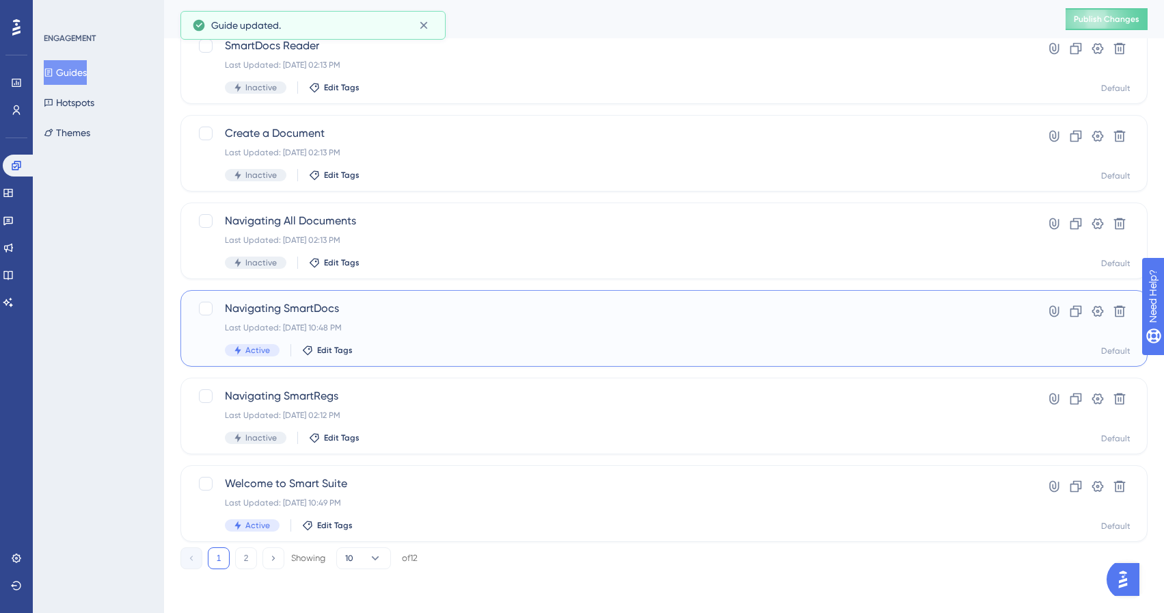
click at [245, 323] on div "Last Updated: [DATE] 10:48 PM" at bounding box center [609, 327] width 769 height 11
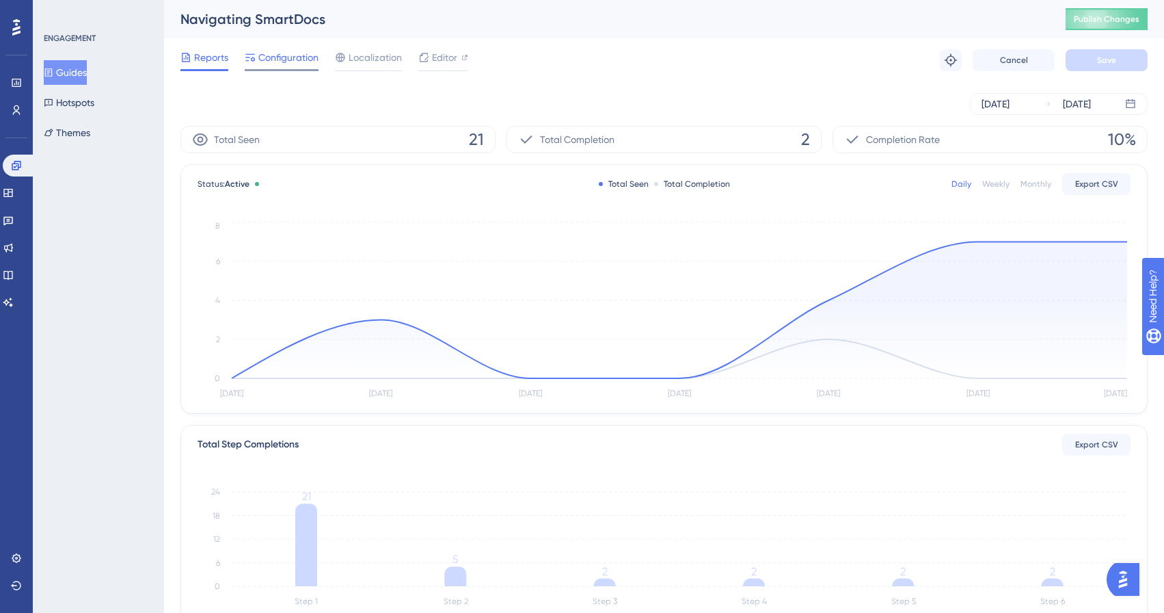
click at [312, 49] on span "Configuration" at bounding box center [288, 57] width 60 height 16
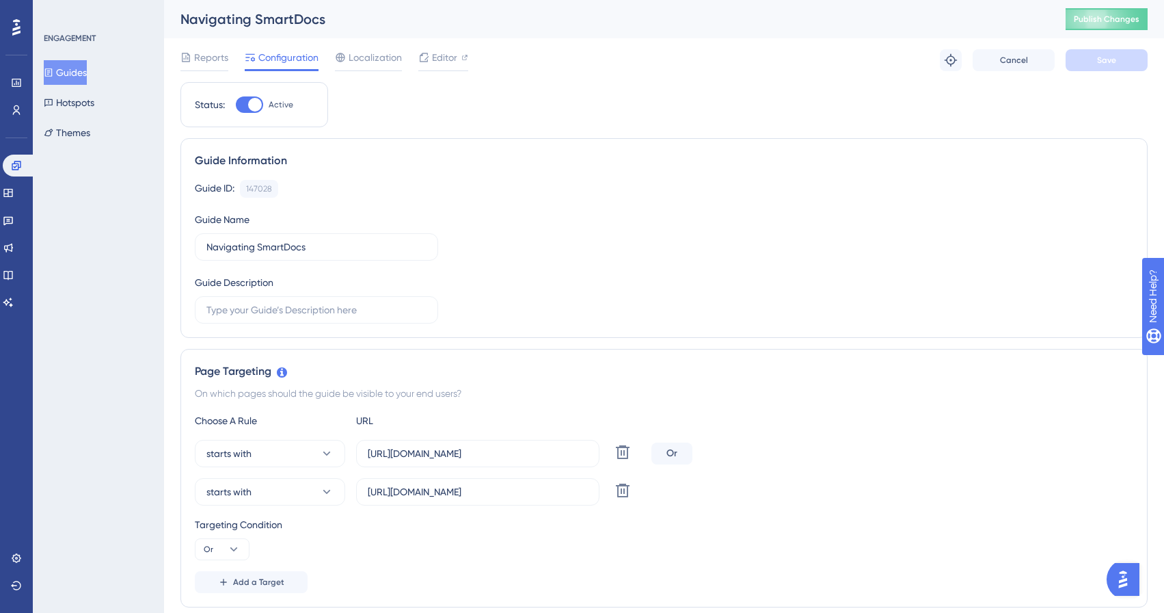
click at [252, 90] on div "Status: Active" at bounding box center [255, 104] width 148 height 45
click at [253, 104] on div at bounding box center [255, 105] width 14 height 14
click at [236, 105] on input "Active" at bounding box center [235, 105] width 1 height 1
checkbox input "false"
click at [1089, 76] on div "Reports Configuration Localization Editor Cancel Save" at bounding box center [665, 60] width 968 height 44
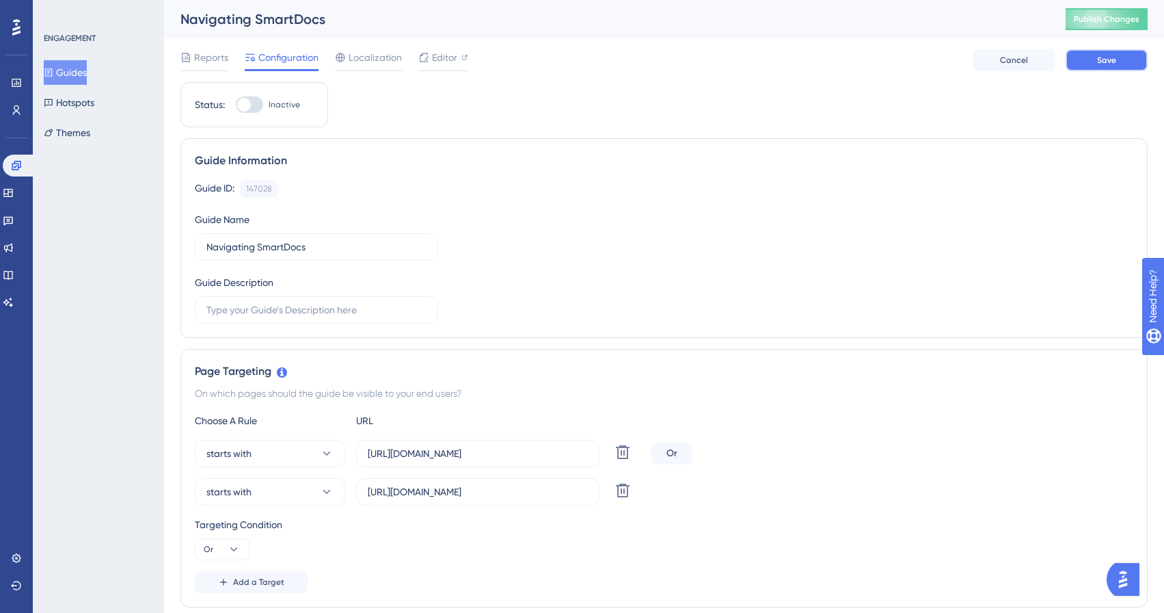
click at [1114, 61] on span "Save" at bounding box center [1106, 60] width 19 height 11
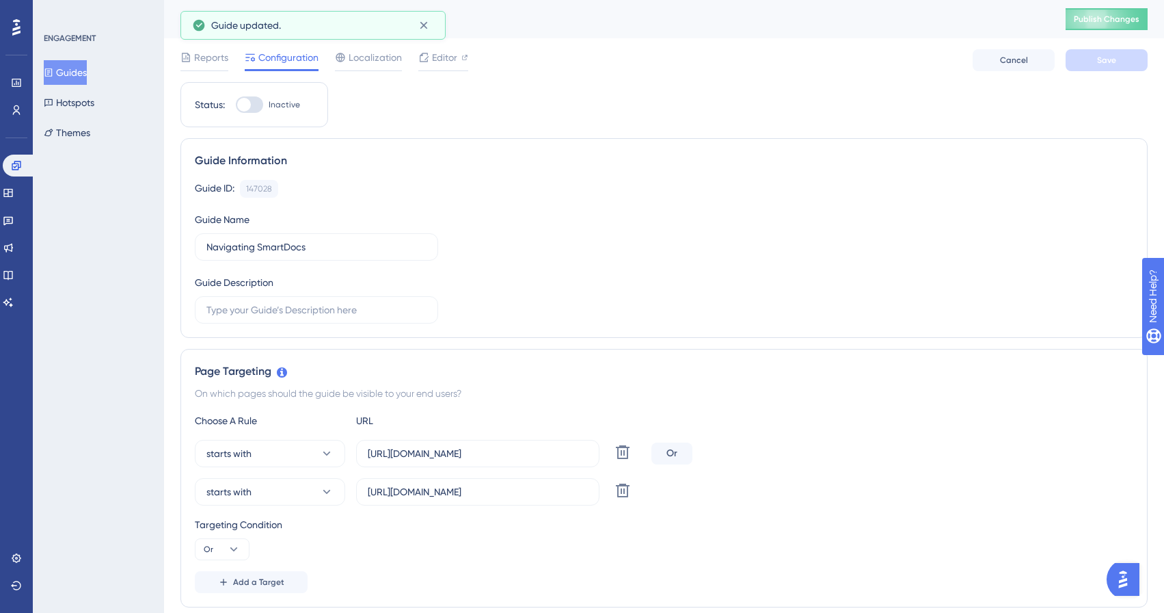
click at [87, 73] on button "Guides" at bounding box center [65, 72] width 43 height 25
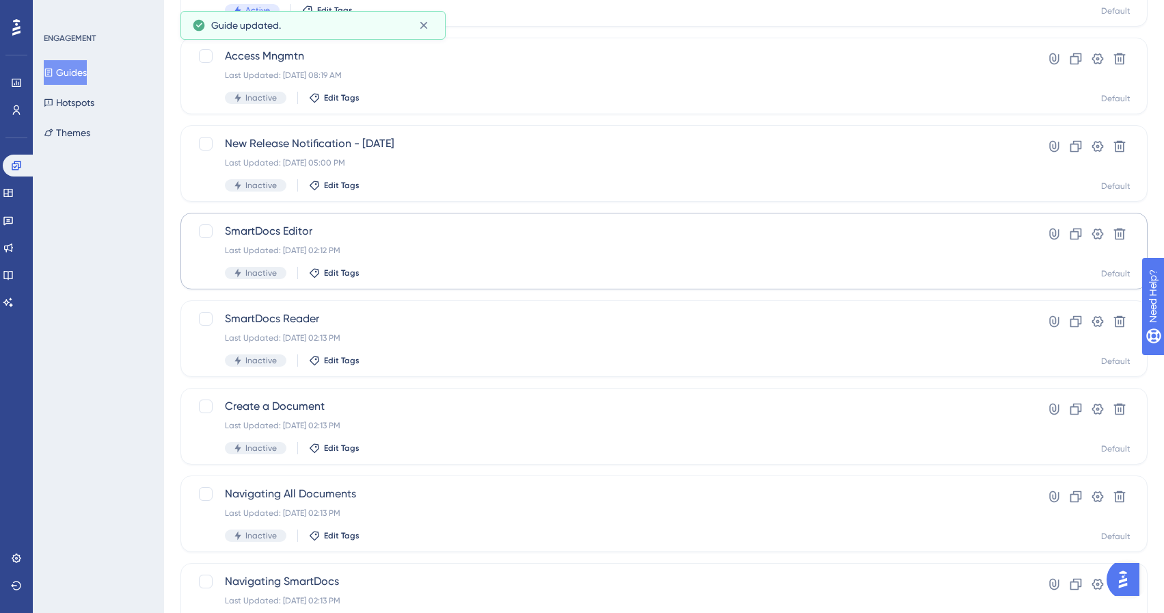
scroll to position [449, 0]
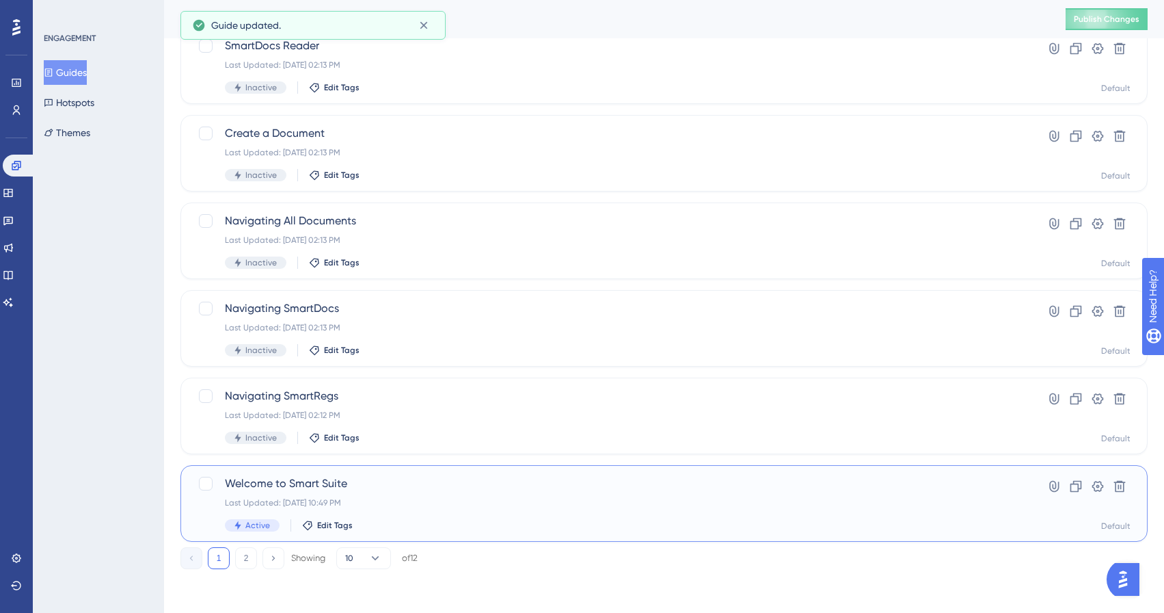
click at [261, 505] on div "Last Updated: [DATE] 10:49 PM" at bounding box center [609, 502] width 769 height 11
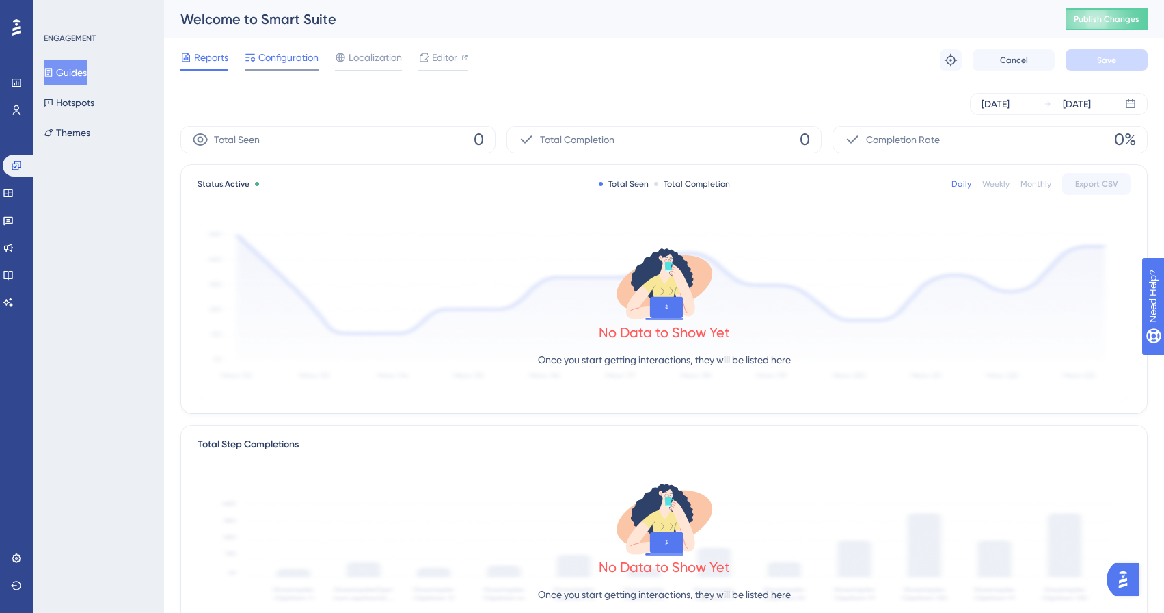
click at [278, 67] on div "Configuration" at bounding box center [282, 60] width 74 height 22
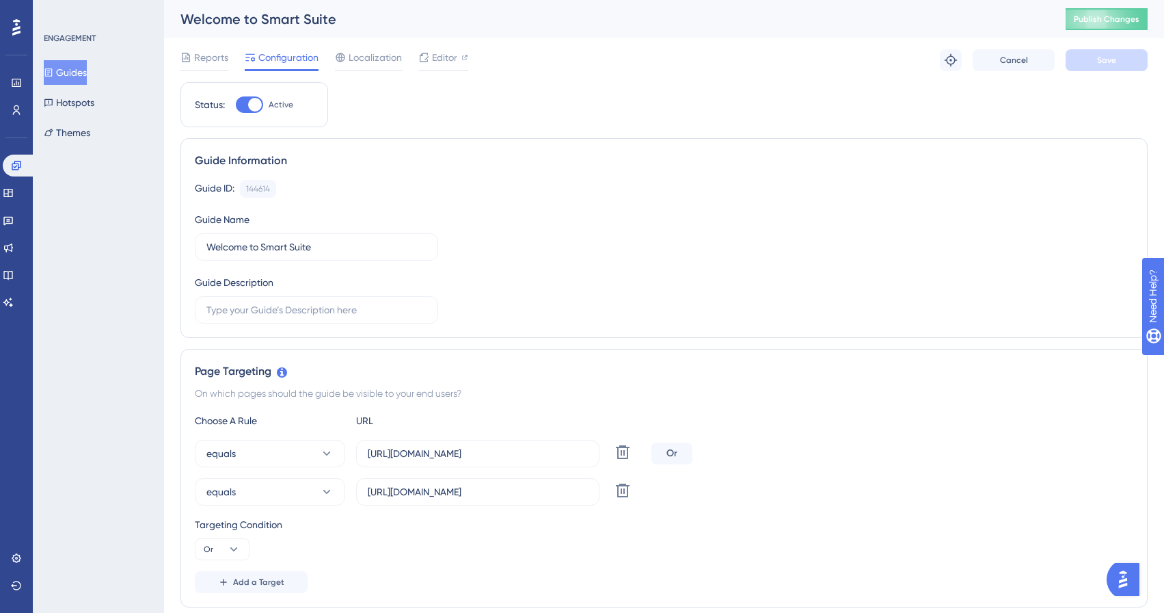
click at [254, 107] on div at bounding box center [255, 105] width 14 height 14
click at [236, 105] on input "Active" at bounding box center [235, 105] width 1 height 1
checkbox input "false"
click at [1100, 68] on button "Save" at bounding box center [1107, 60] width 82 height 22
click at [87, 72] on button "Guides" at bounding box center [65, 72] width 43 height 25
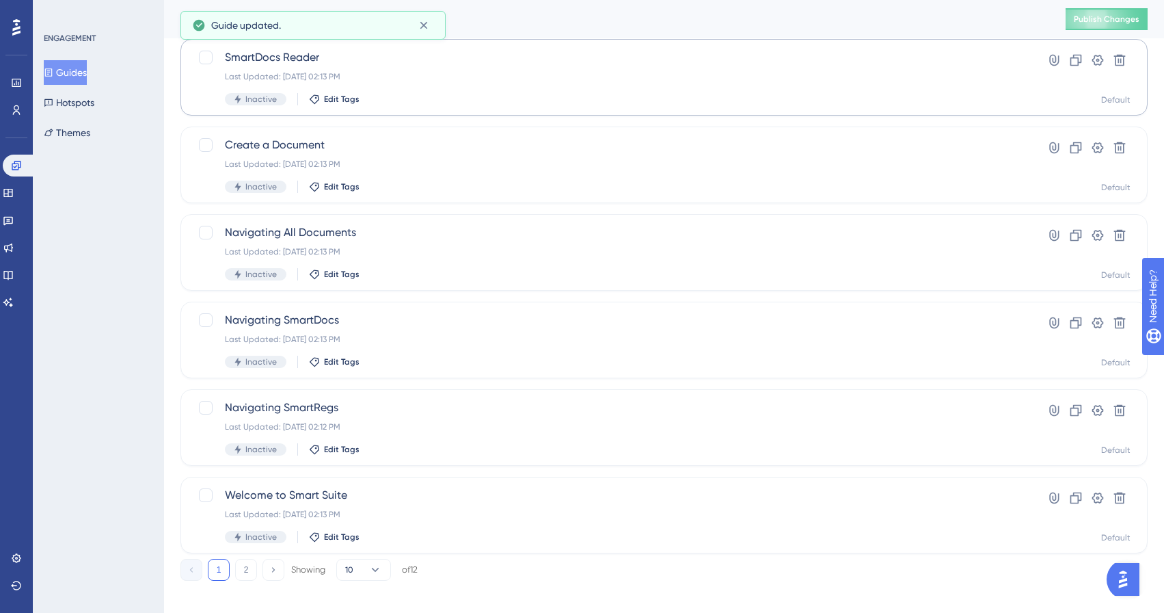
scroll to position [436, 0]
click at [238, 563] on button "2" at bounding box center [246, 571] width 22 height 22
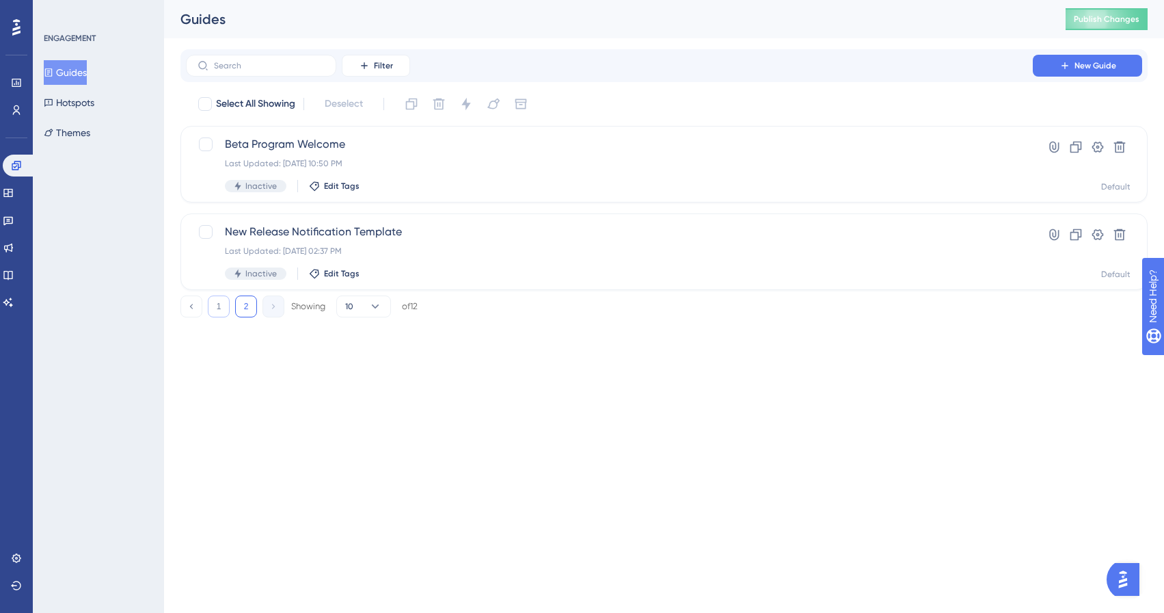
click at [222, 307] on button "1" at bounding box center [219, 306] width 22 height 22
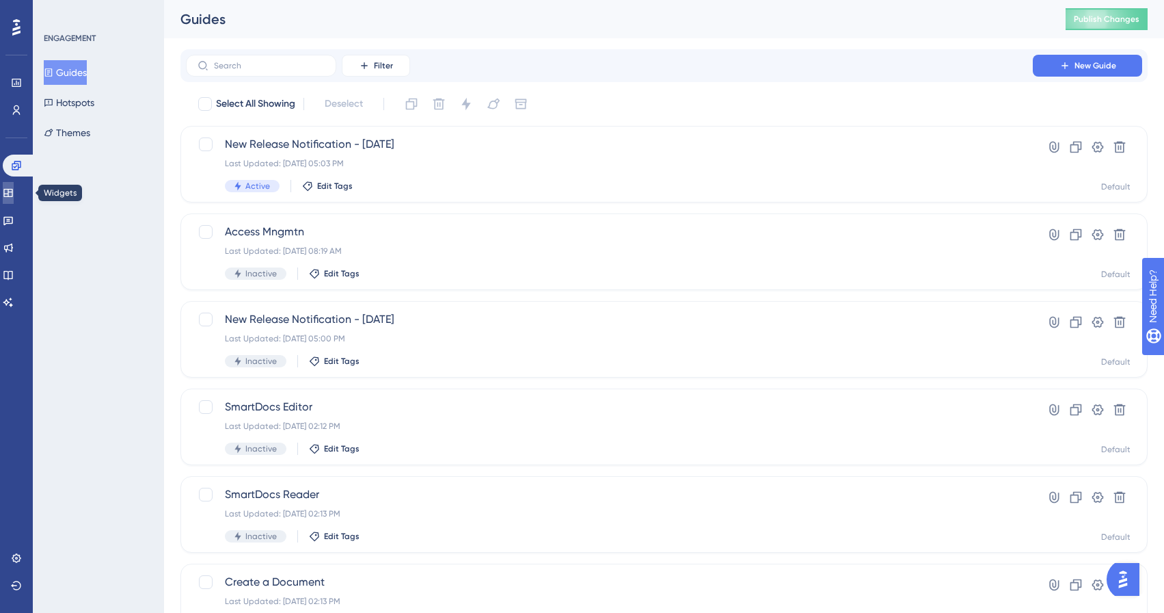
click at [14, 196] on icon at bounding box center [8, 192] width 11 height 11
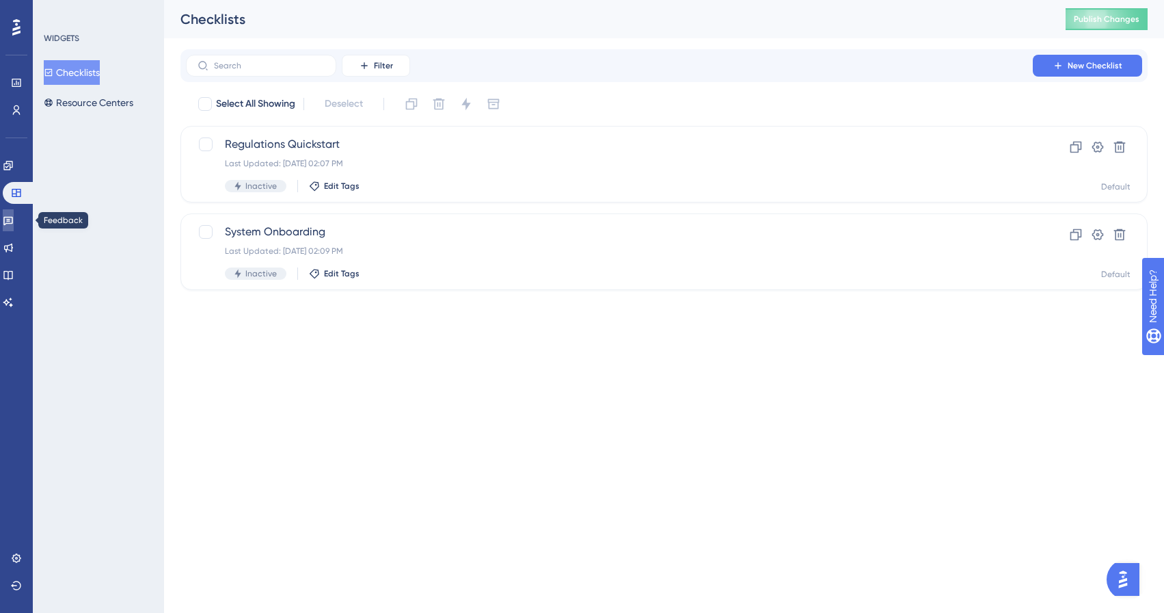
click at [14, 211] on link at bounding box center [8, 220] width 11 height 22
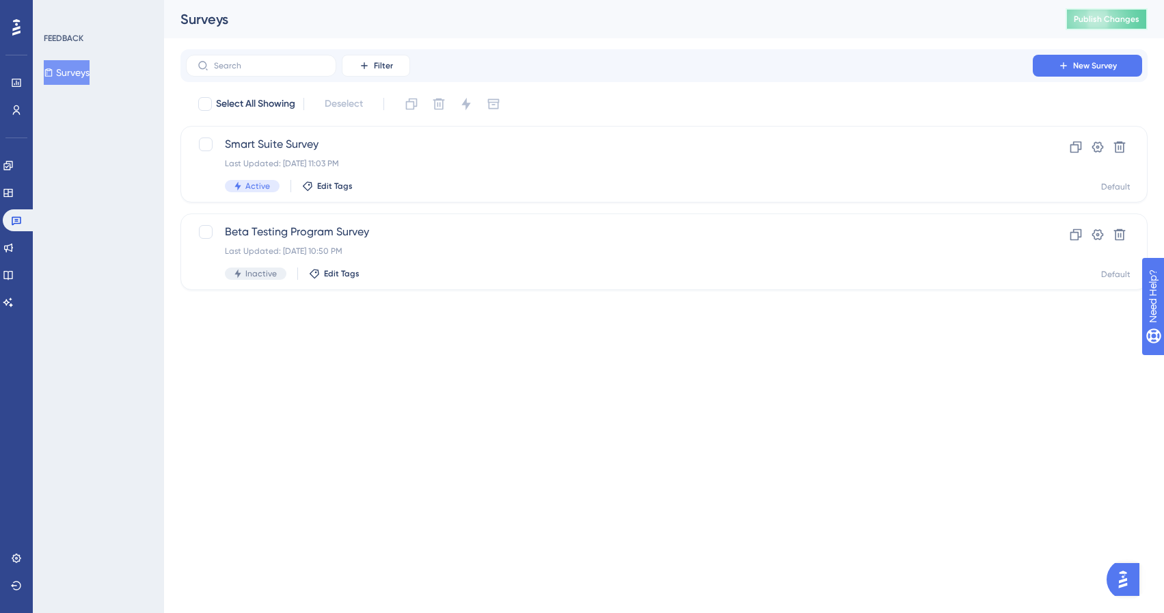
click at [1104, 23] on span "Publish Changes" at bounding box center [1107, 19] width 66 height 11
